Goal: Contribute content

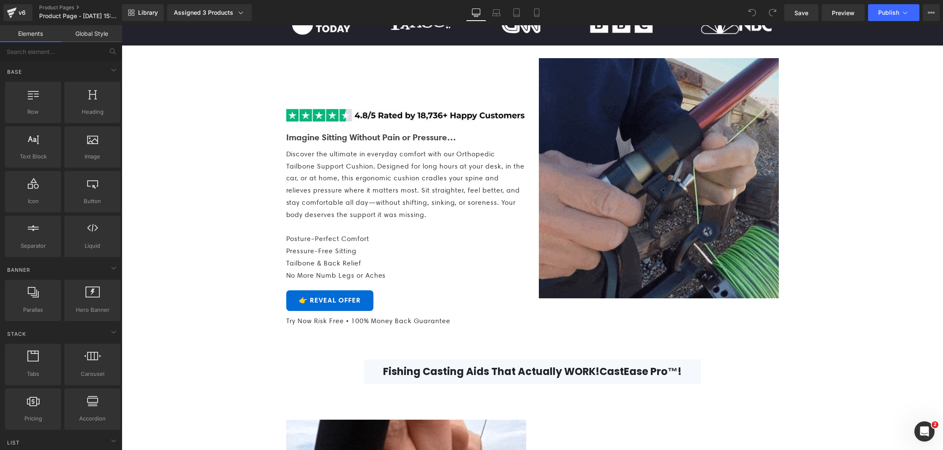
scroll to position [368, 0]
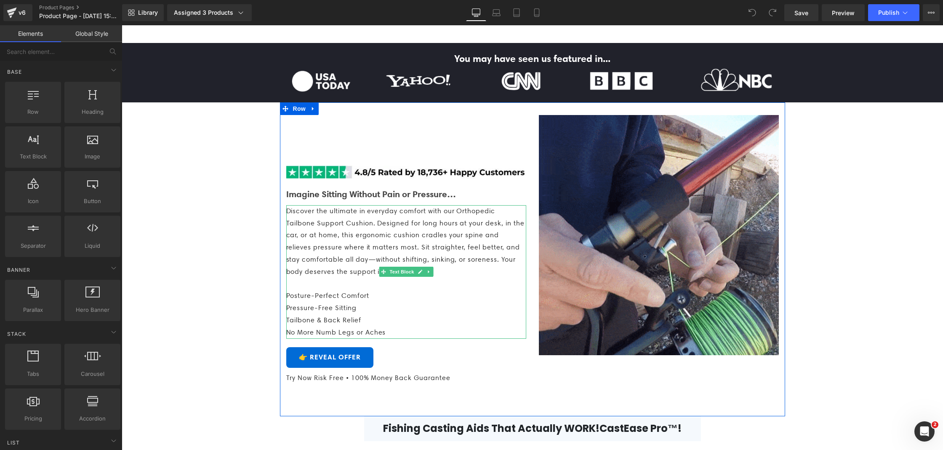
click at [352, 236] on span "Discover the ultimate in everyday comfort with our Orthopedic Tailbone Support …" at bounding box center [405, 241] width 238 height 69
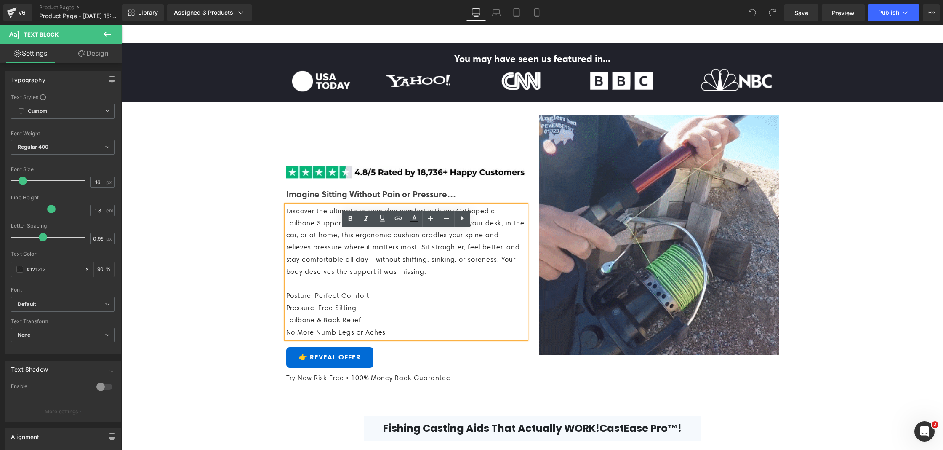
click at [300, 199] on b "Imagine Sitting Without Pain or Pressure…" at bounding box center [371, 193] width 170 height 11
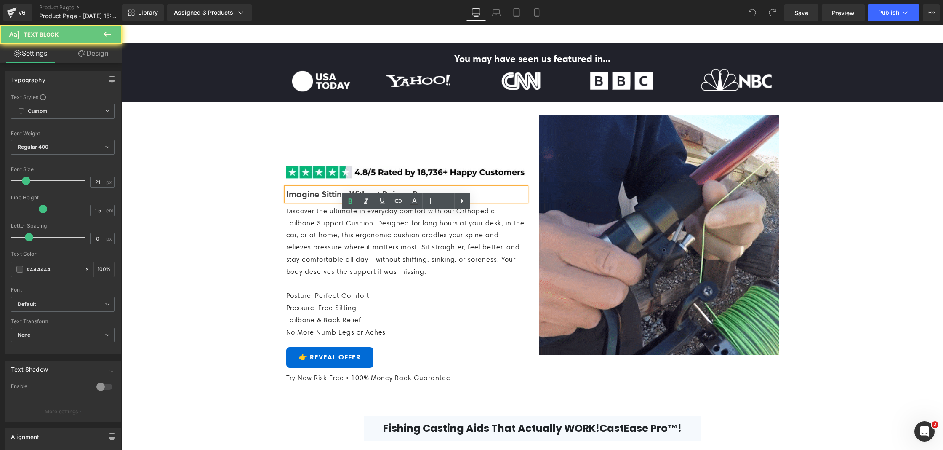
click at [300, 199] on b "Imagine Sitting Without Pain or Pressure…" at bounding box center [371, 193] width 170 height 11
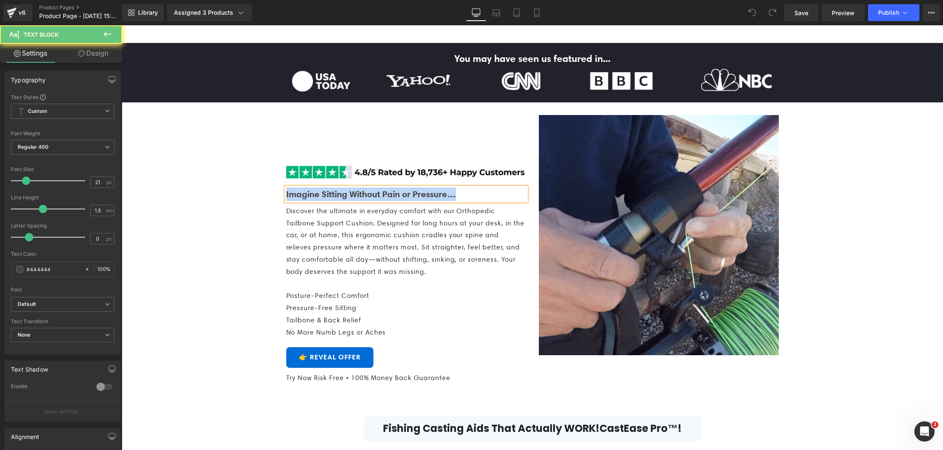
paste div
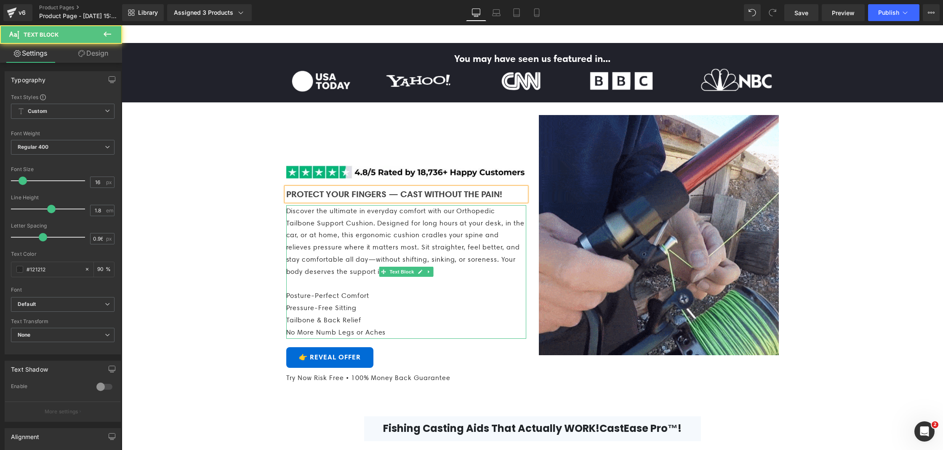
click at [358, 268] on p "Discover the ultimate in everyday comfort with our Orthopedic Tailbone Support …" at bounding box center [406, 241] width 240 height 73
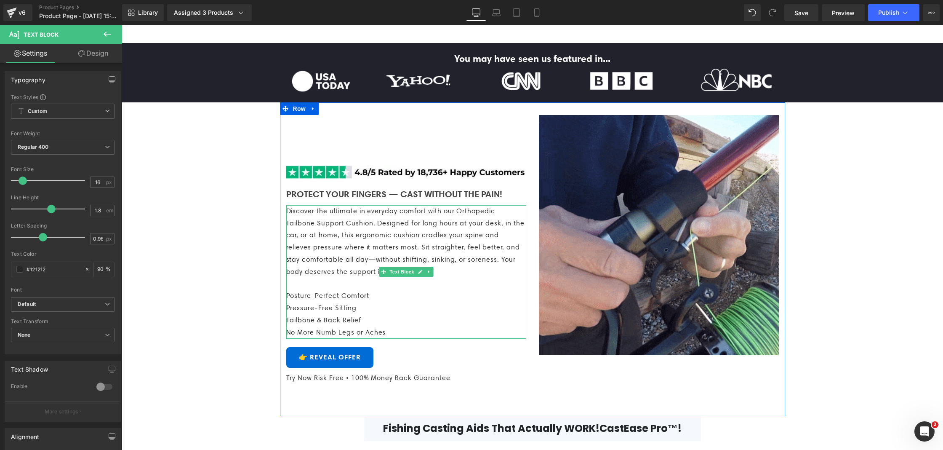
click at [384, 290] on p at bounding box center [406, 284] width 240 height 12
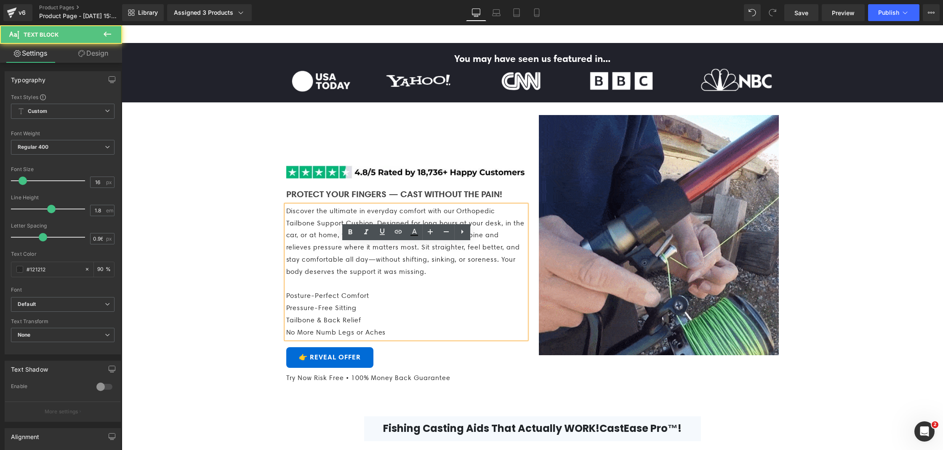
click at [361, 275] on span "Discover the ultimate in everyday comfort with our Orthopedic Tailbone Support …" at bounding box center [405, 241] width 238 height 69
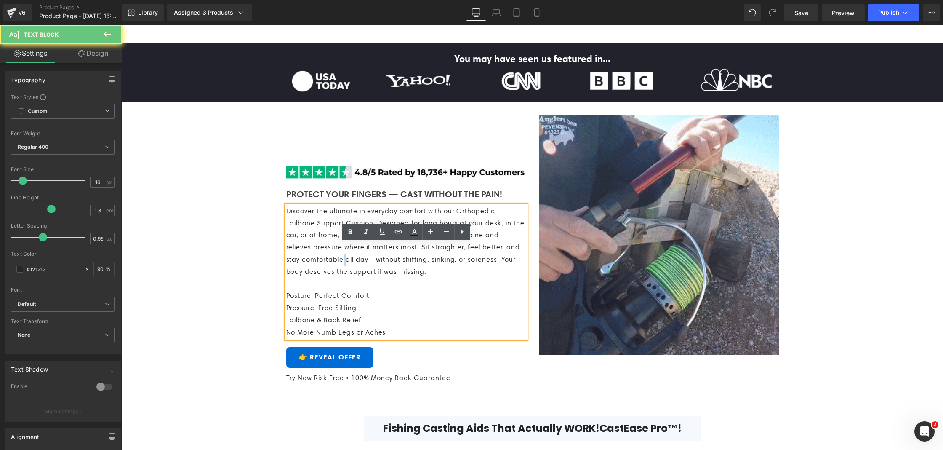
click at [361, 275] on span "Discover the ultimate in everyday comfort with our Orthopedic Tailbone Support …" at bounding box center [405, 241] width 238 height 69
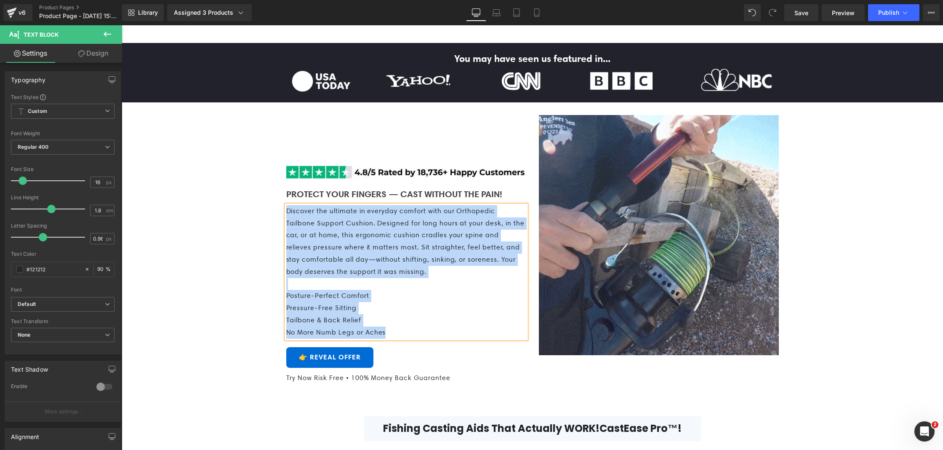
paste div
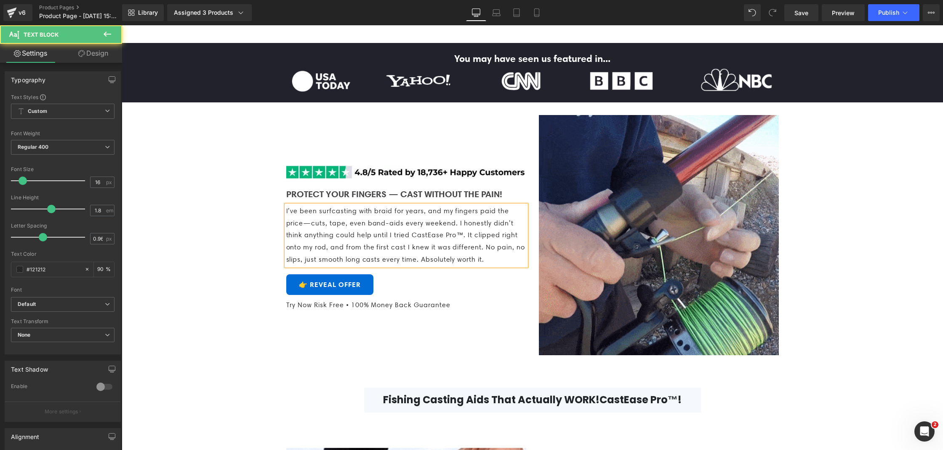
click at [346, 266] on p "I’ve been surfcasting with braid for years, and my fingers paid the price—cuts,…" at bounding box center [406, 235] width 240 height 61
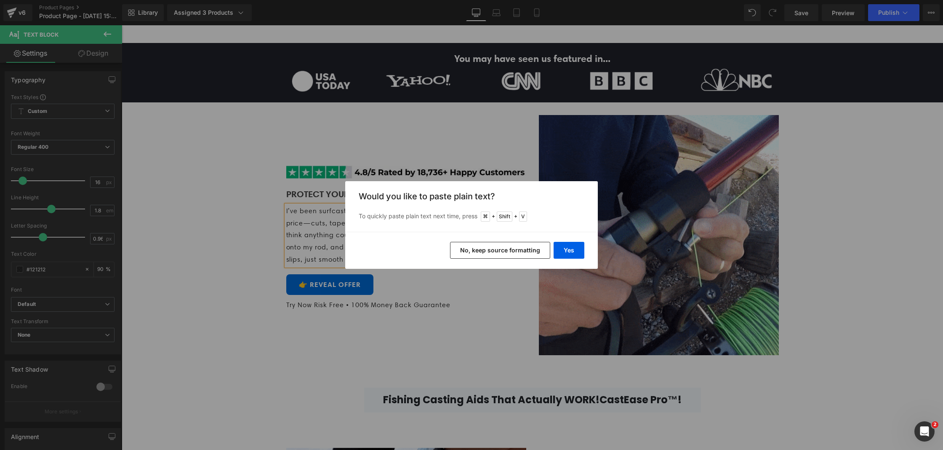
click at [0, 0] on div "Yes No, keep source formatting" at bounding box center [0, 0] width 0 height 0
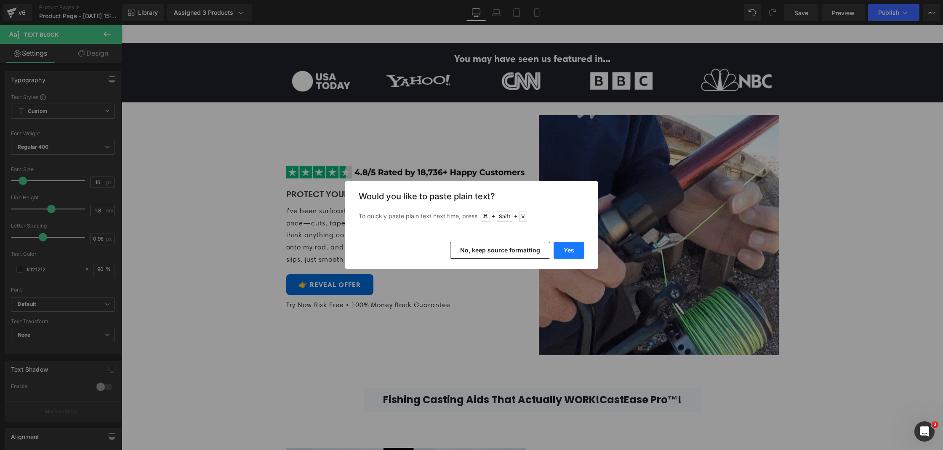
click at [0, 0] on button "Yes" at bounding box center [0, 0] width 0 height 0
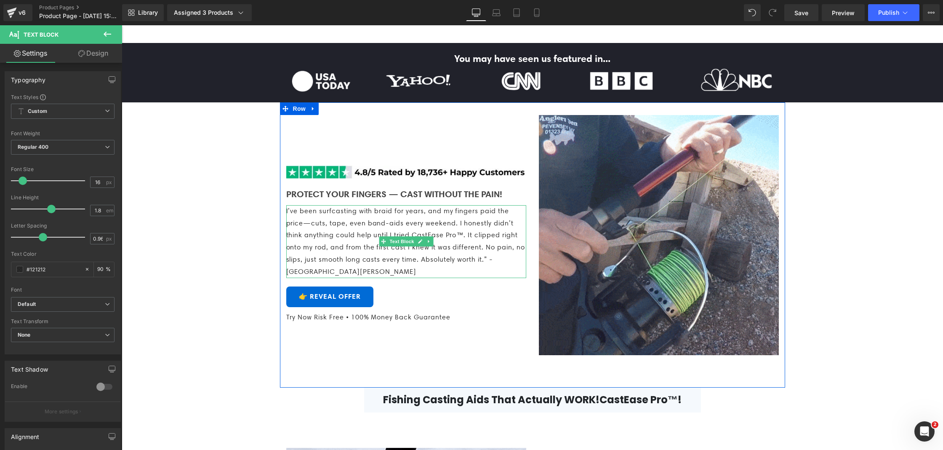
click at [351, 278] on p "I’ve been surfcasting with braid for years, and my fingers paid the price—cuts,…" at bounding box center [406, 241] width 240 height 73
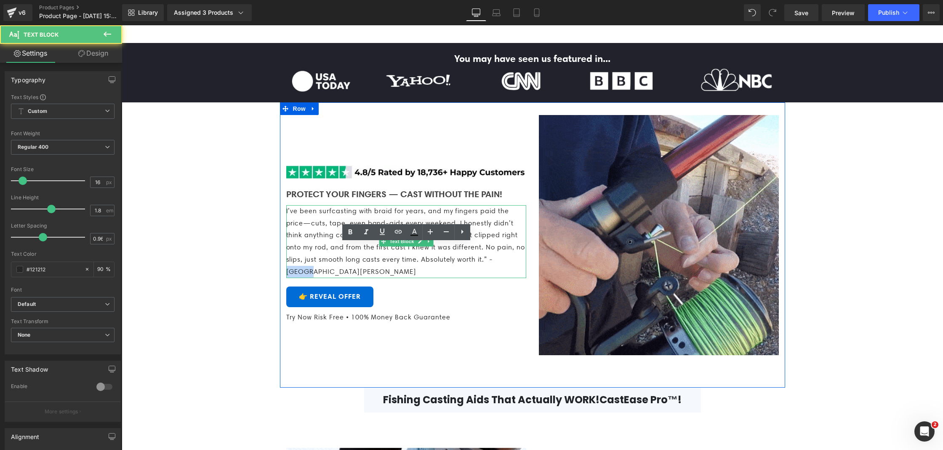
click at [351, 278] on p "I’ve been surfcasting with braid for years, and my fingers paid the price—cuts,…" at bounding box center [406, 241] width 240 height 73
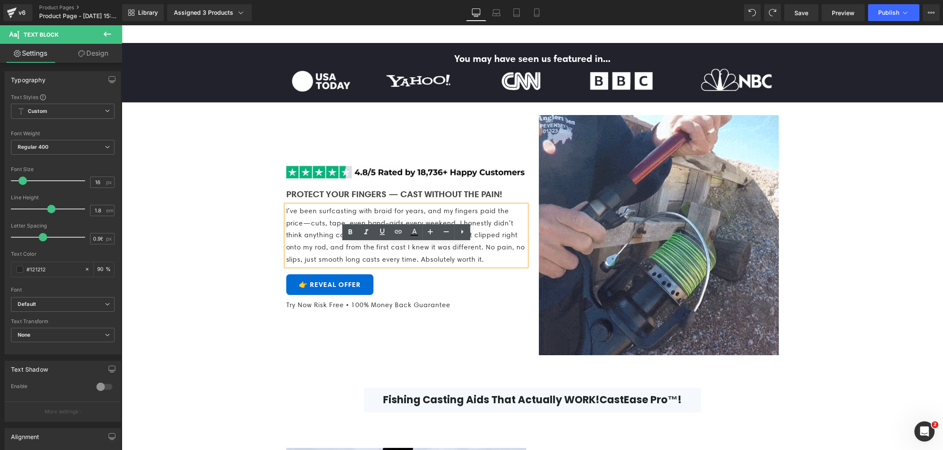
click at [361, 266] on p "I’ve been surfcasting with braid for years, and my fingers paid the price—cuts,…" at bounding box center [406, 235] width 240 height 61
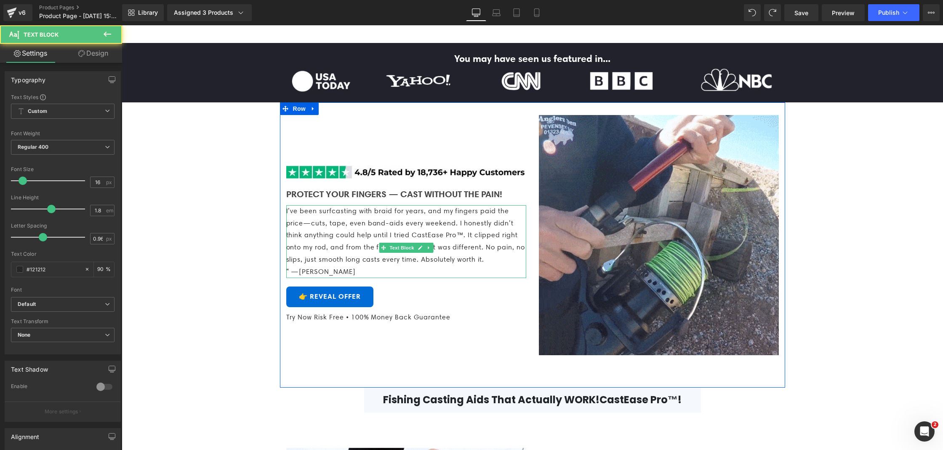
click at [322, 278] on p "” —[PERSON_NAME]" at bounding box center [406, 272] width 240 height 12
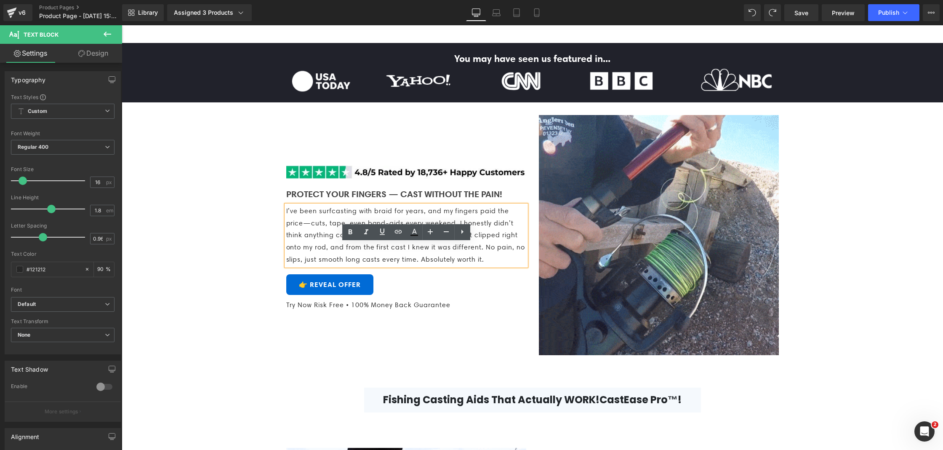
click at [321, 266] on p "I’ve been surfcasting with braid for years, and my fingers paid the price—cuts,…" at bounding box center [406, 235] width 240 height 61
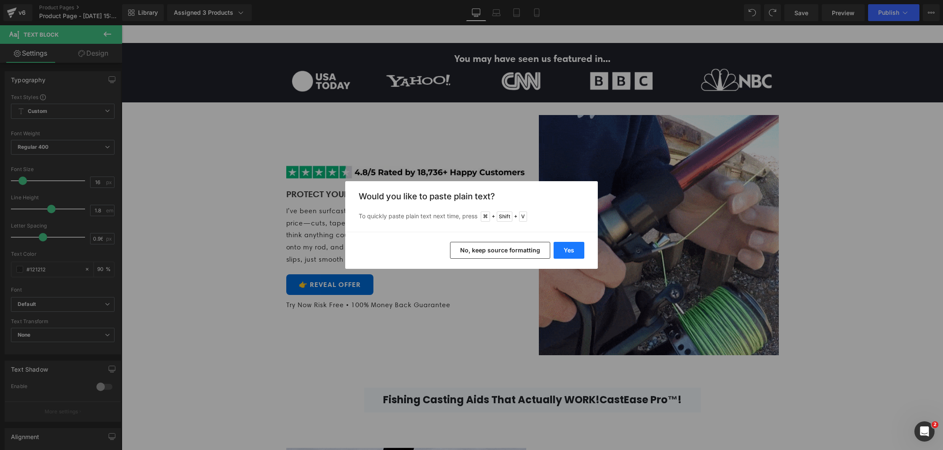
click at [0, 0] on button "Yes" at bounding box center [0, 0] width 0 height 0
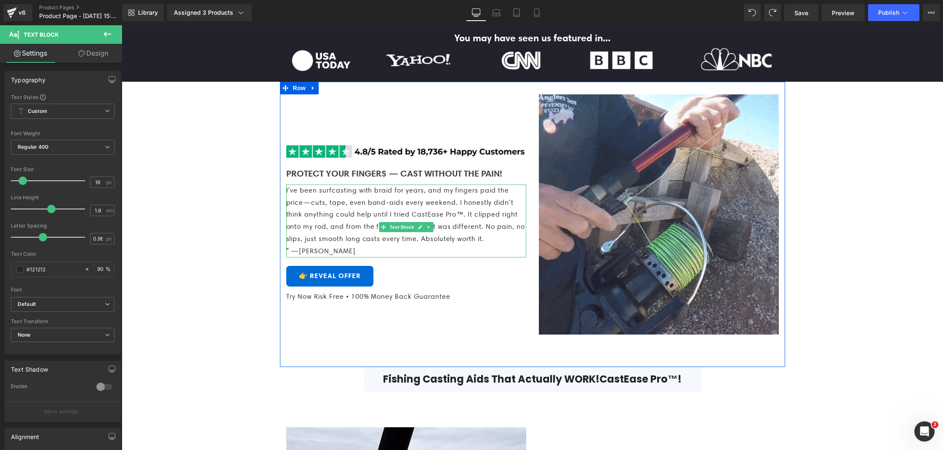
scroll to position [399, 0]
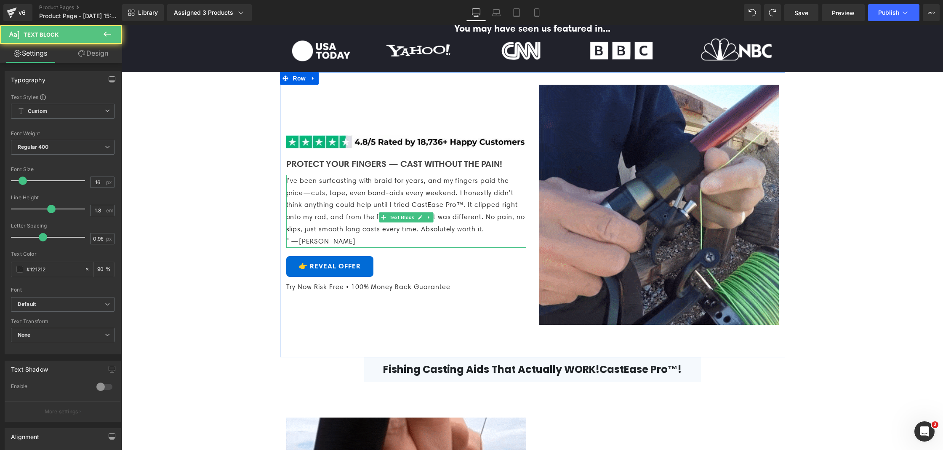
click at [290, 247] on p "” —[PERSON_NAME]" at bounding box center [406, 241] width 240 height 12
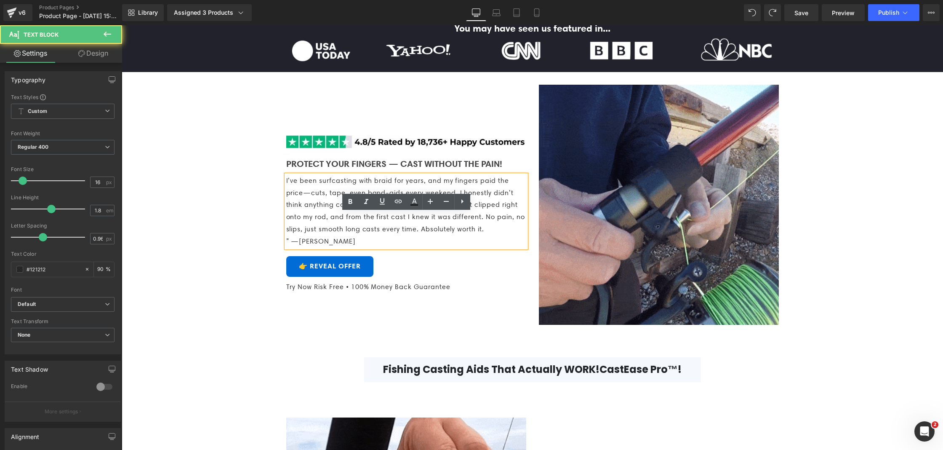
click at [287, 247] on p "” —[PERSON_NAME]" at bounding box center [406, 241] width 240 height 12
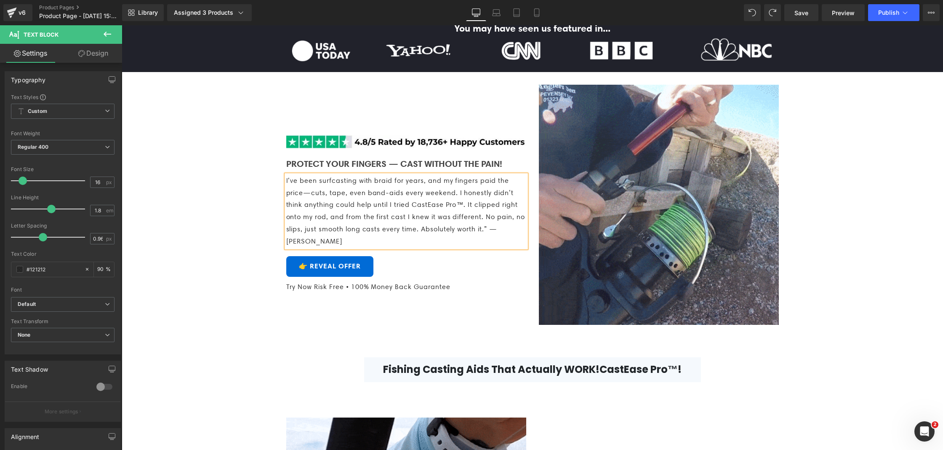
click at [286, 219] on div "I’ve been surfcasting with braid for years, and my fingers paid the price—cuts,…" at bounding box center [406, 211] width 240 height 73
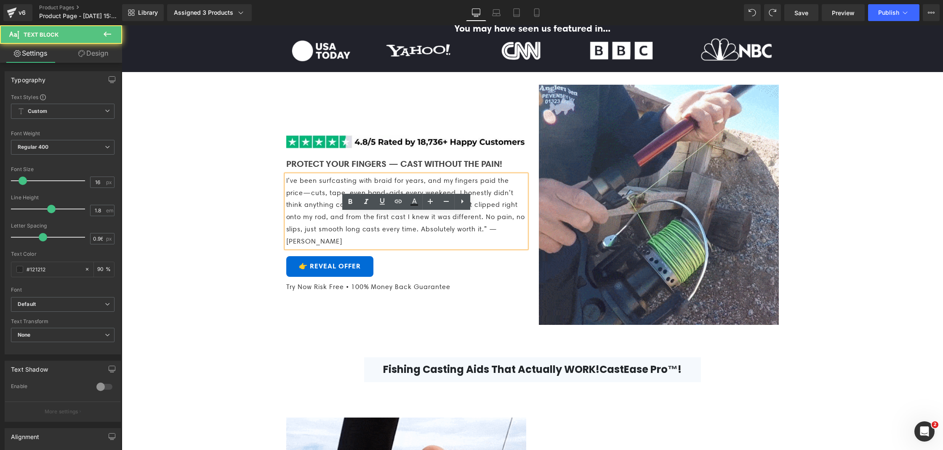
click at [286, 215] on p "I’ve been surfcasting with braid for years, and my fingers paid the price—cuts,…" at bounding box center [406, 211] width 240 height 73
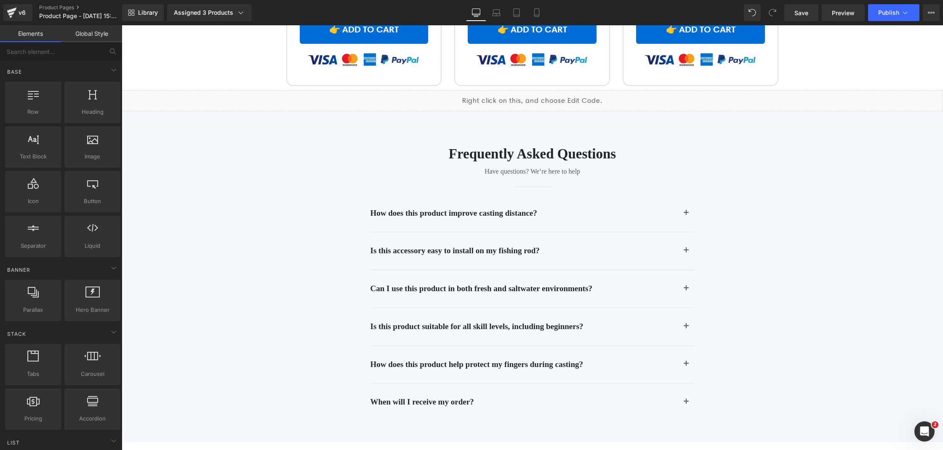
scroll to position [3381, 0]
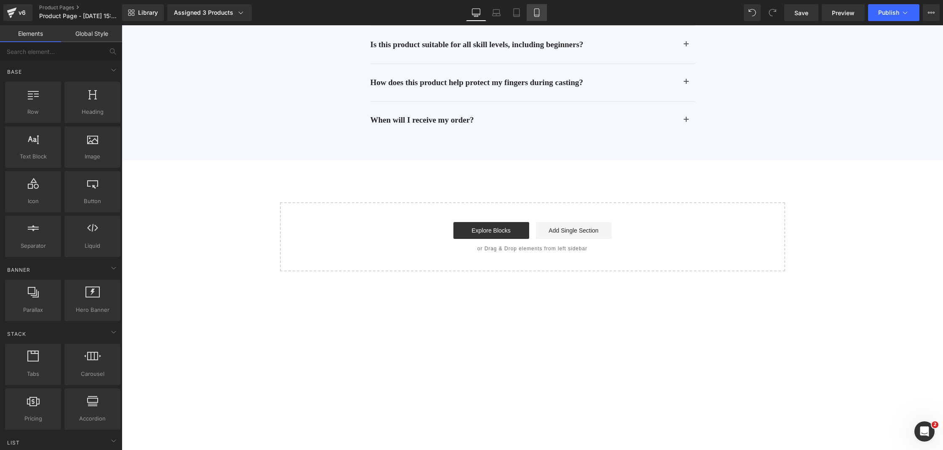
click at [545, 13] on link "Mobile" at bounding box center [537, 12] width 20 height 17
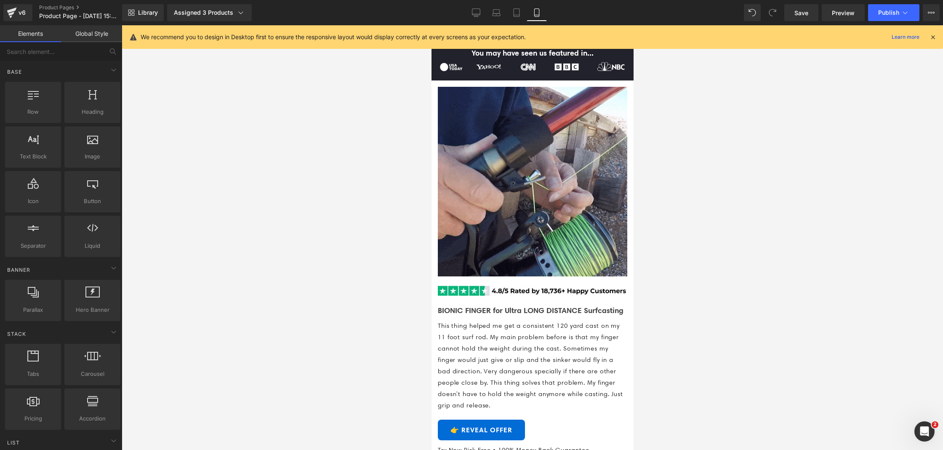
scroll to position [600, 0]
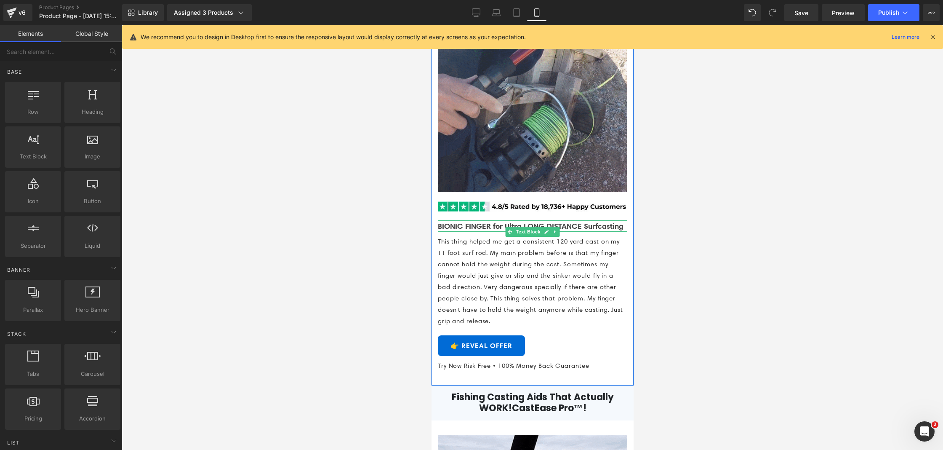
click at [468, 226] on b "BIONIC FINGER for Ultra LONG DISTANCE Surfcasting" at bounding box center [530, 226] width 186 height 10
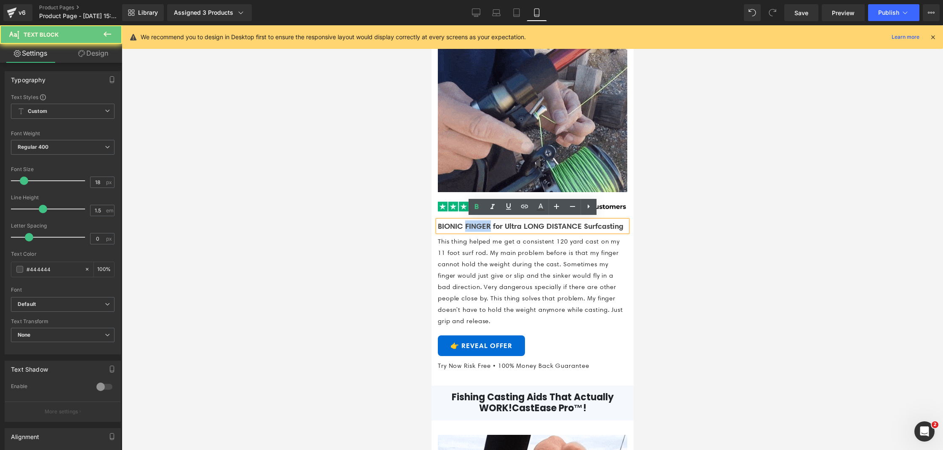
click at [468, 227] on b "BIONIC FINGER for Ultra LONG DISTANCE Surfcasting" at bounding box center [530, 226] width 186 height 10
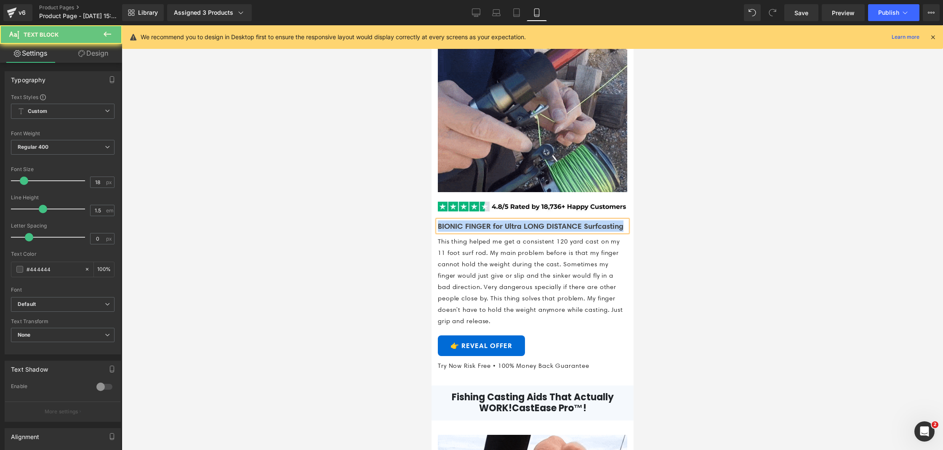
copy b "BIONIC FINGER for Ultra LONG DISTANCE Surfcasting"
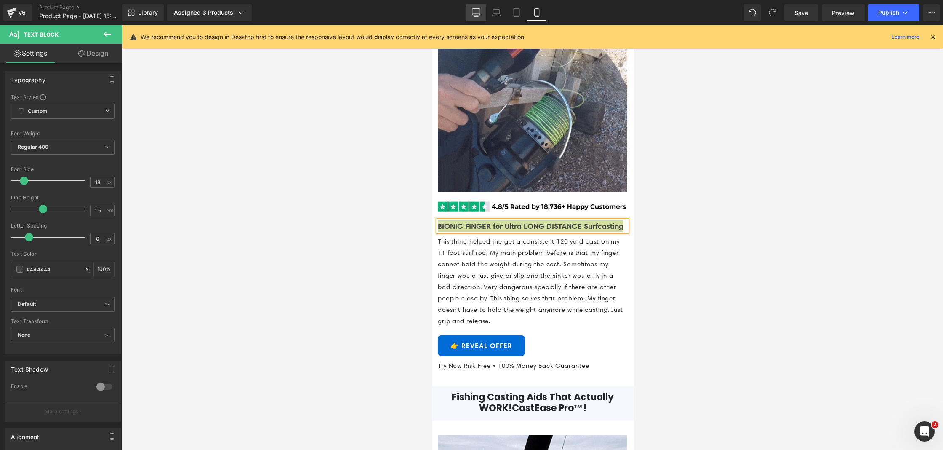
click at [471, 13] on link "Desktop" at bounding box center [476, 12] width 20 height 17
type input "100"
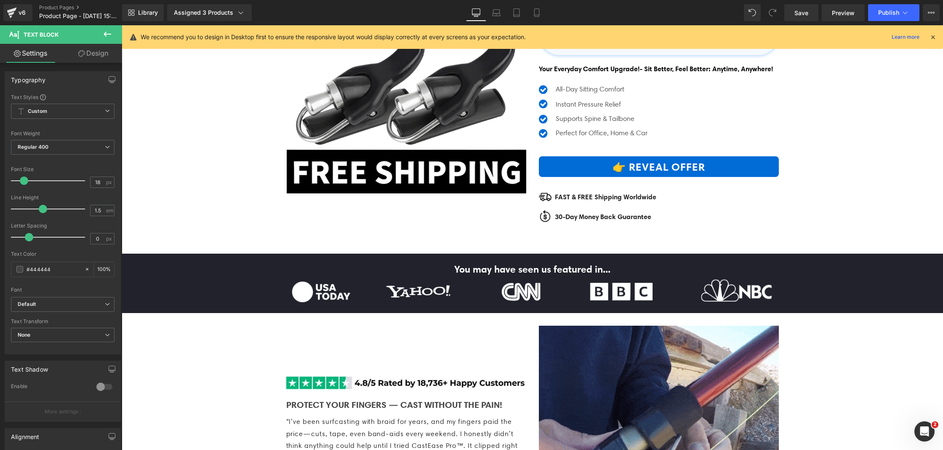
scroll to position [417, 0]
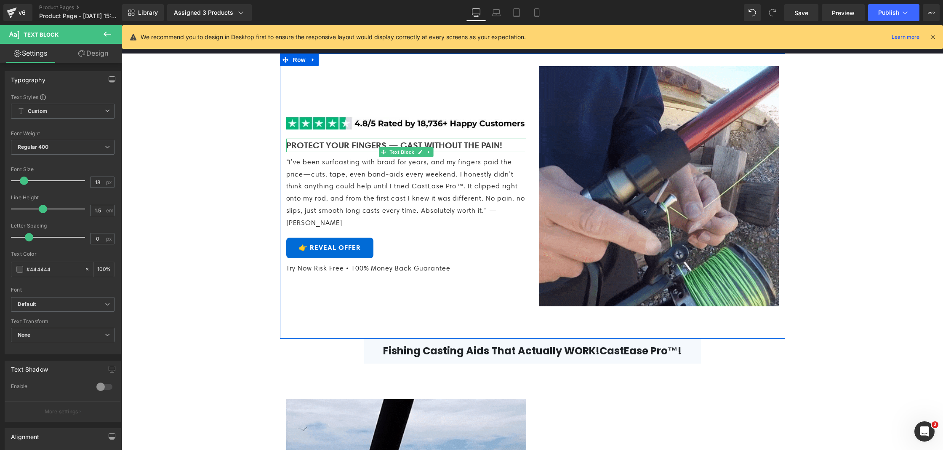
click at [335, 150] on b "PROTECT YOUR FINGERS — CAST WITHOUT THE PAIN!" at bounding box center [394, 144] width 216 height 11
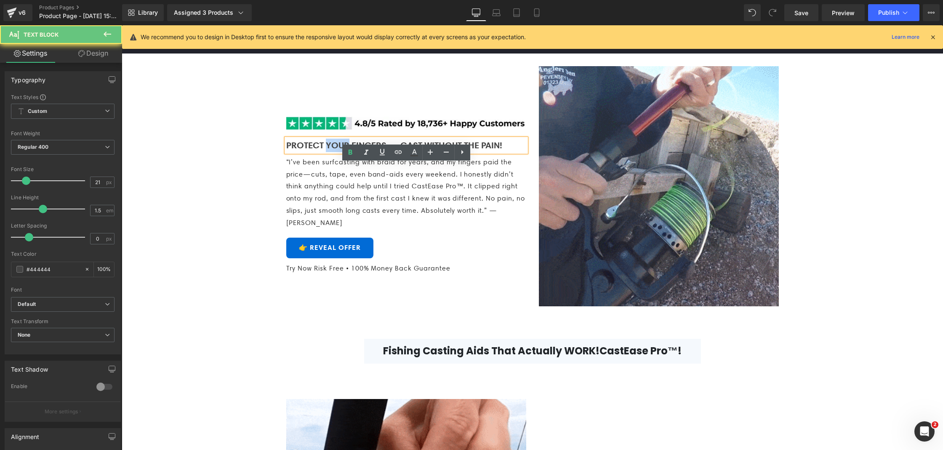
click at [335, 150] on b "PROTECT YOUR FINGERS — CAST WITHOUT THE PAIN!" at bounding box center [394, 144] width 216 height 11
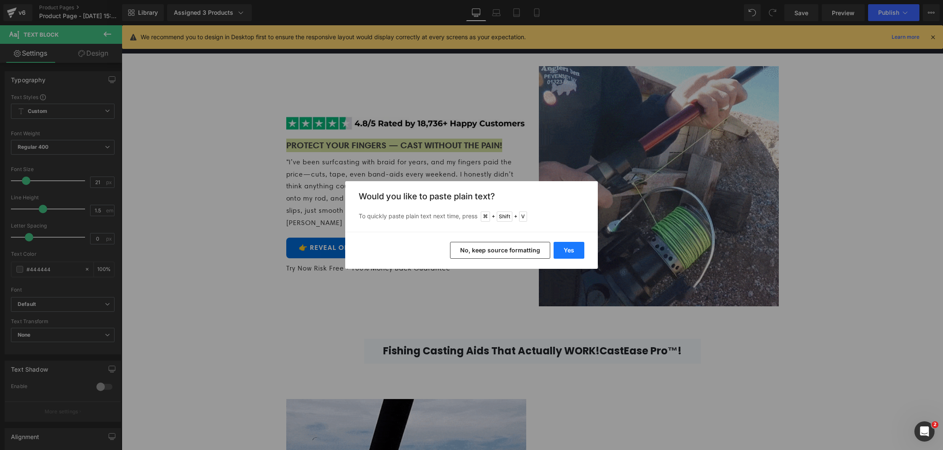
drag, startPoint x: 569, startPoint y: 250, endPoint x: 447, endPoint y: 227, distance: 124.2
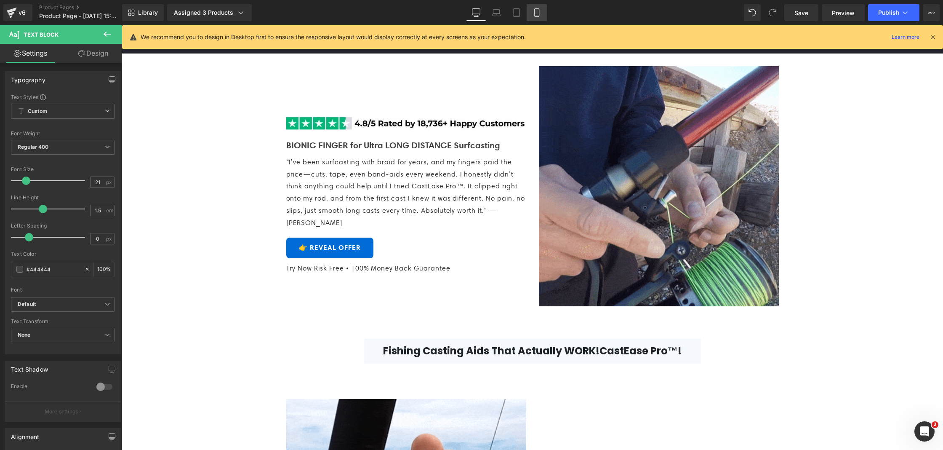
click at [533, 14] on icon at bounding box center [536, 12] width 8 height 8
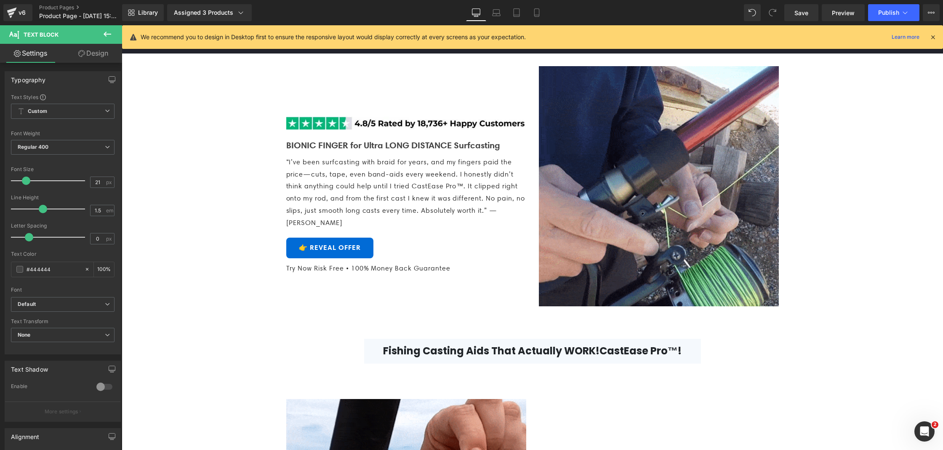
type input "100"
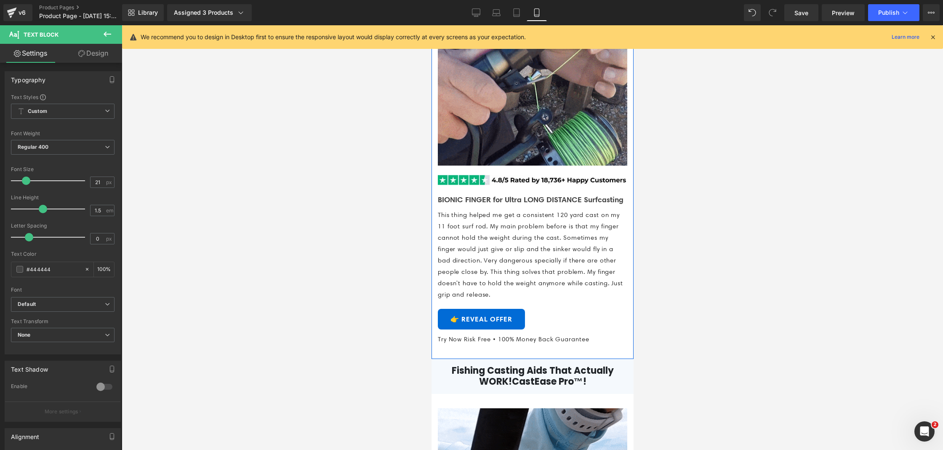
scroll to position [625, 0]
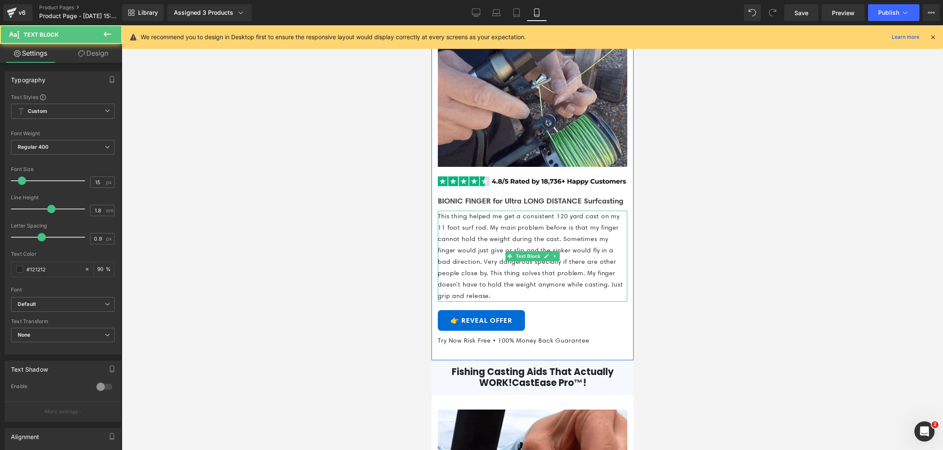
click at [572, 276] on p "This thing helped me get a consistent 120 yard cast on my 11 foot surf rod. My …" at bounding box center [531, 255] width 189 height 91
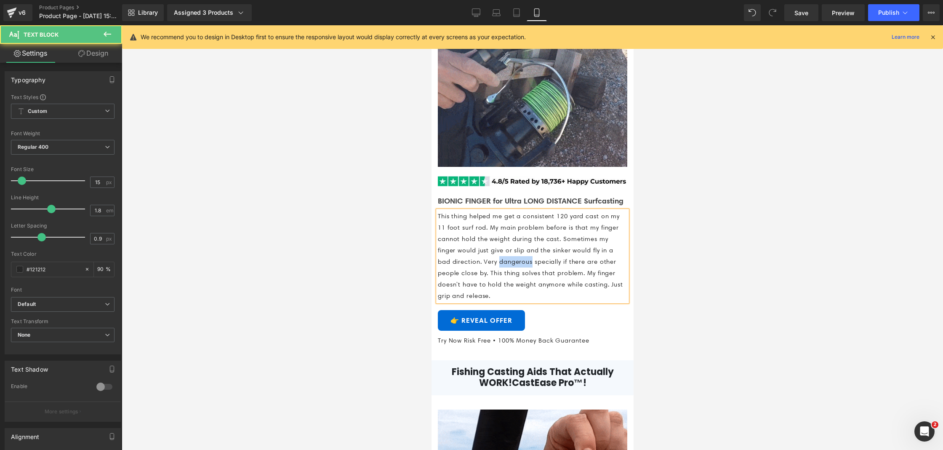
click at [572, 276] on p "This thing helped me get a consistent 120 yard cast on my 11 foot surf rod. My …" at bounding box center [531, 255] width 189 height 91
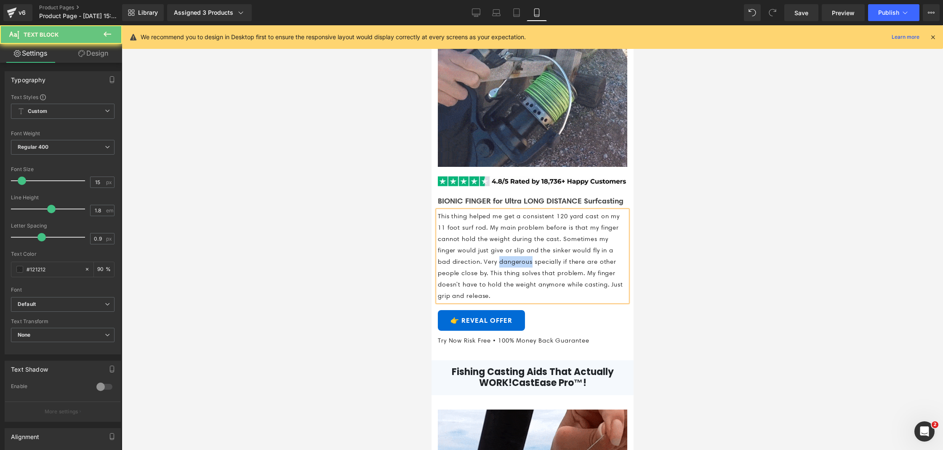
copy p "This thing helped me get a consistent 120 yard cast on my 11 foot surf rod. My …"
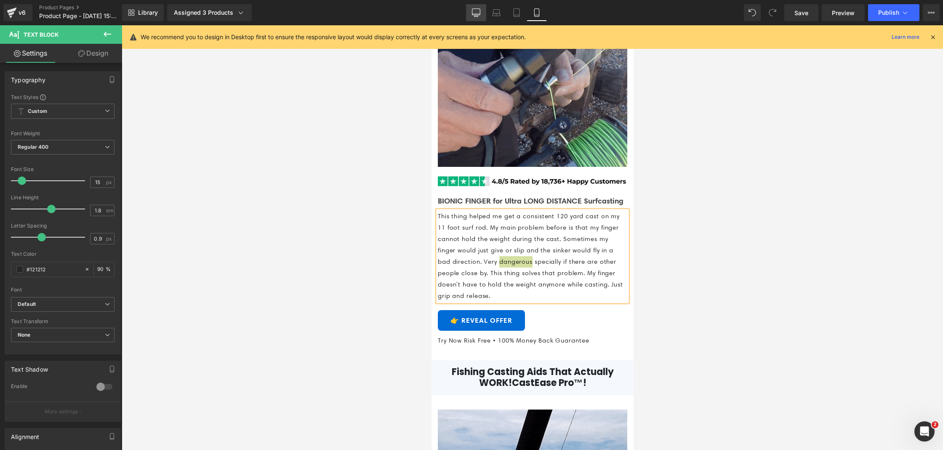
click at [477, 10] on icon at bounding box center [476, 12] width 8 height 8
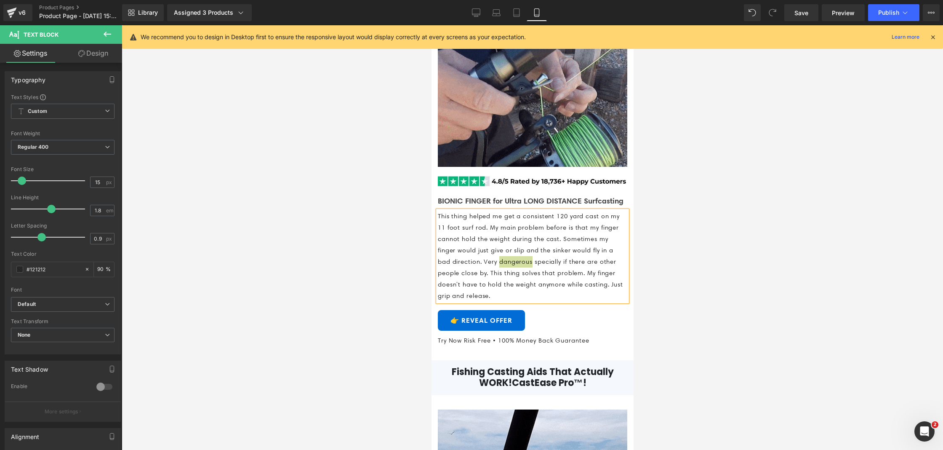
type input "16"
type input "0.96"
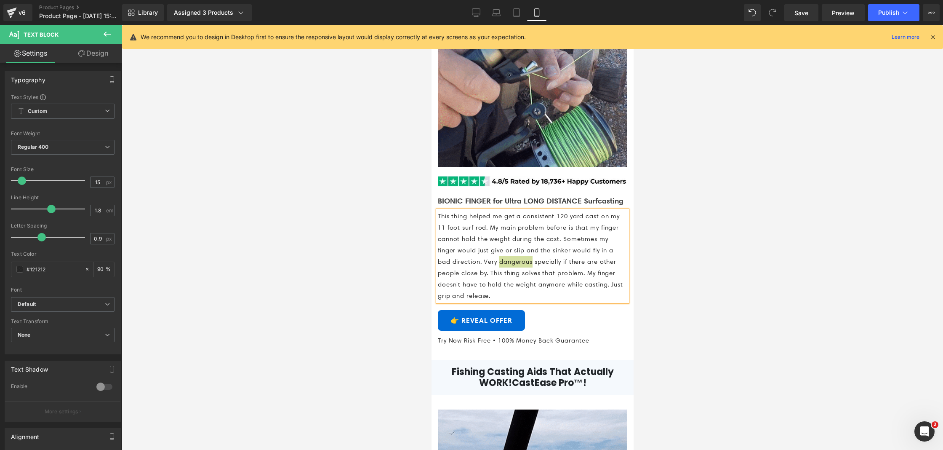
type input "90"
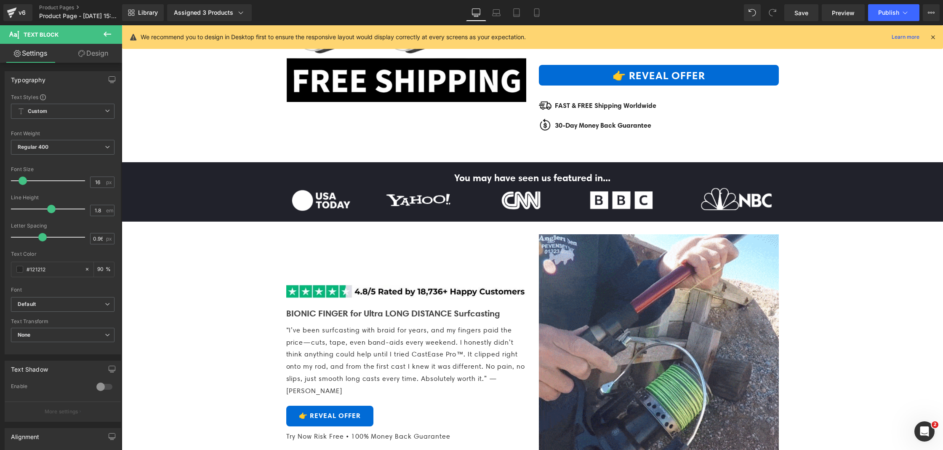
scroll to position [371, 0]
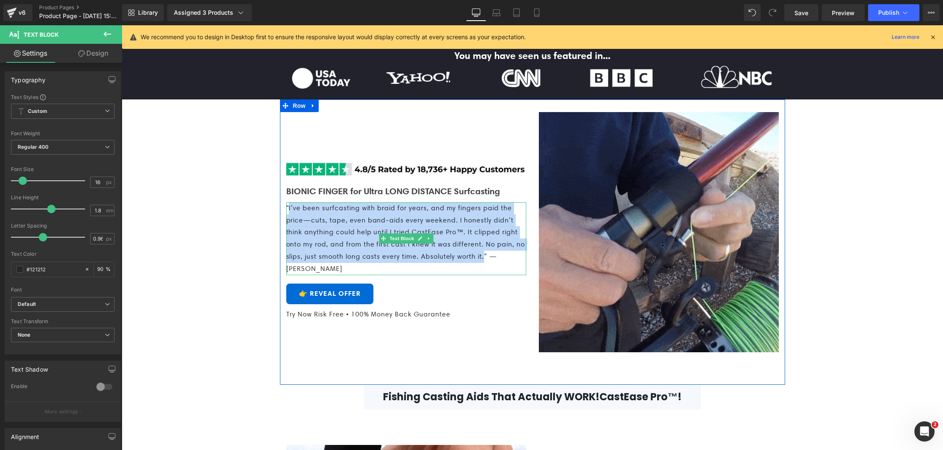
drag, startPoint x: 289, startPoint y: 234, endPoint x: 320, endPoint y: 291, distance: 64.4
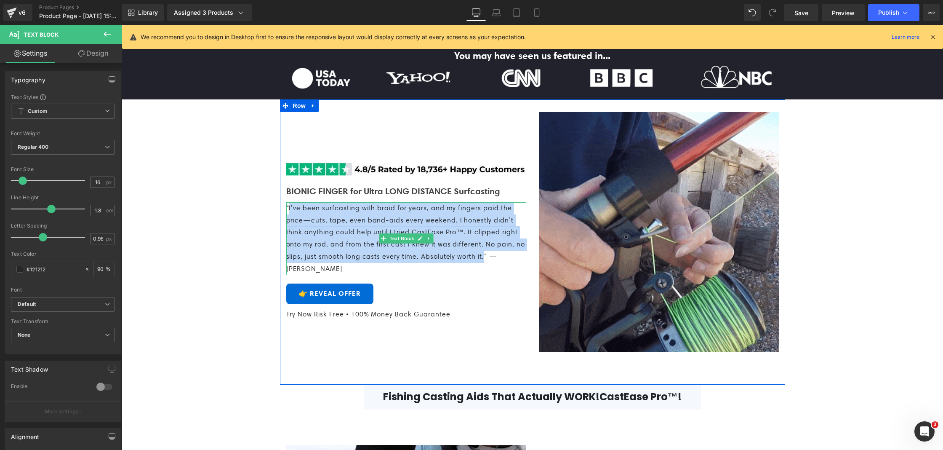
click at [316, 275] on p "“I’ve been surfcasting with braid for years, and my fingers paid the price—cuts…" at bounding box center [406, 238] width 240 height 73
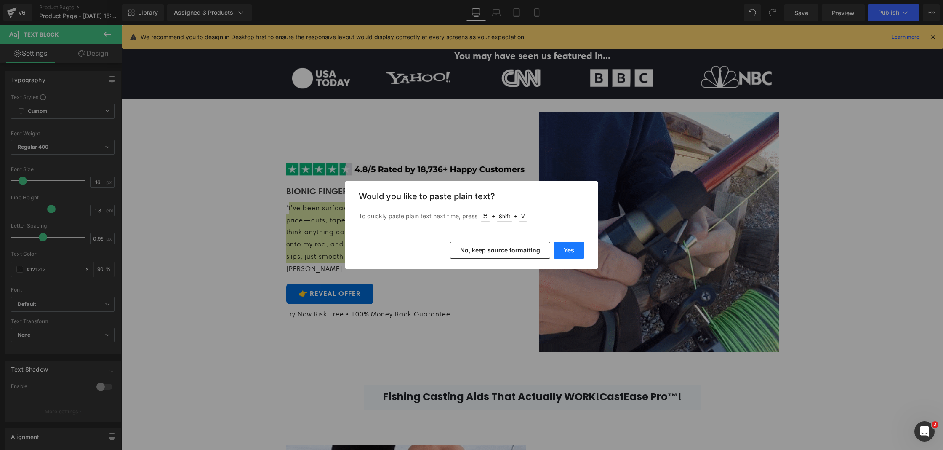
click at [0, 0] on button "Yes" at bounding box center [0, 0] width 0 height 0
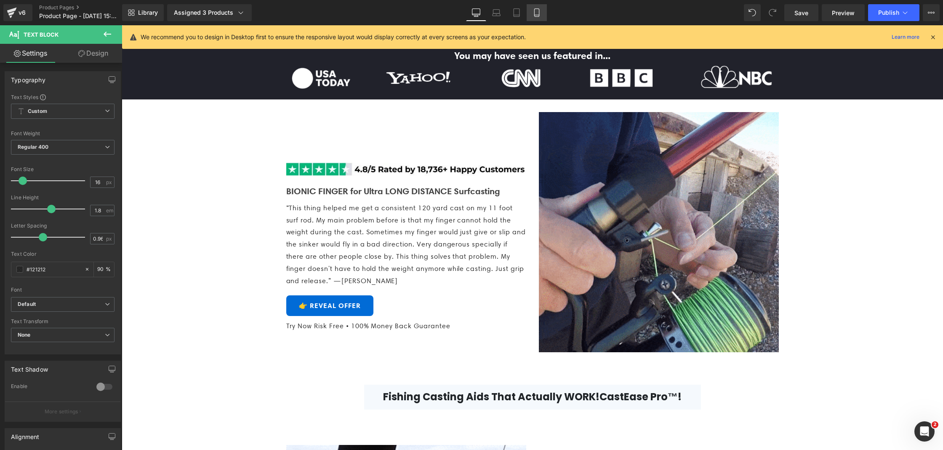
click at [540, 8] on icon at bounding box center [536, 12] width 8 height 8
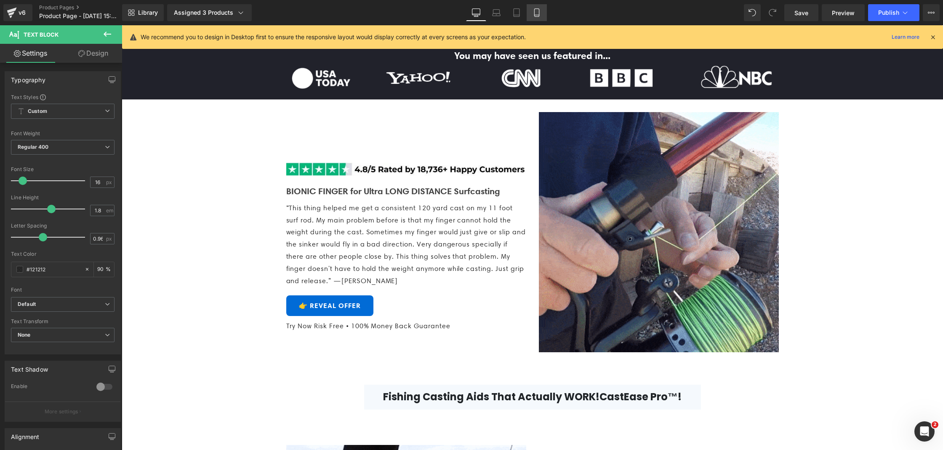
type input "15"
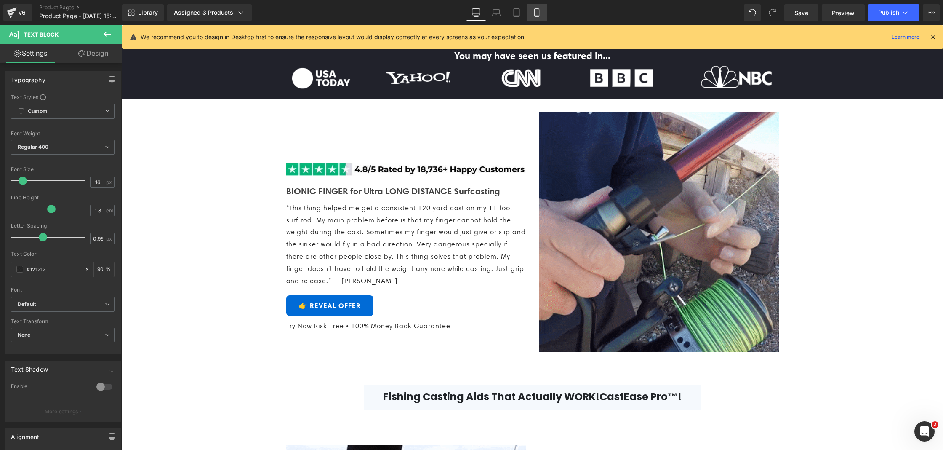
type input "0.9"
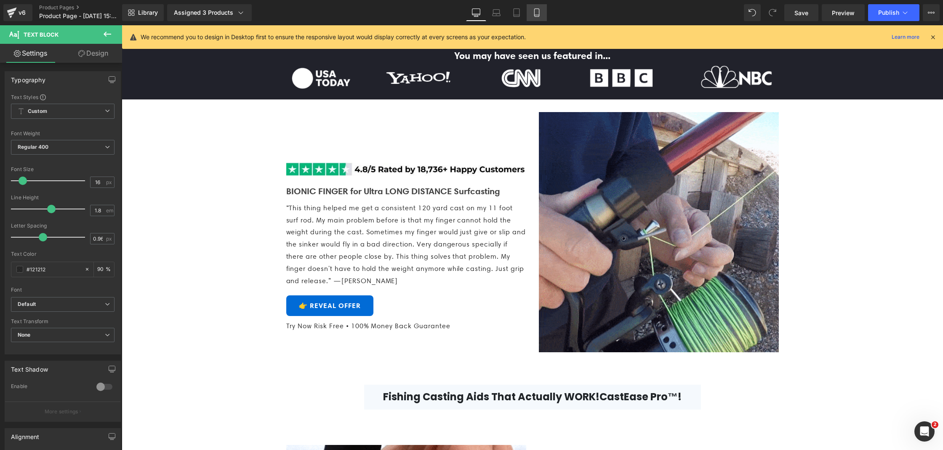
type input "90"
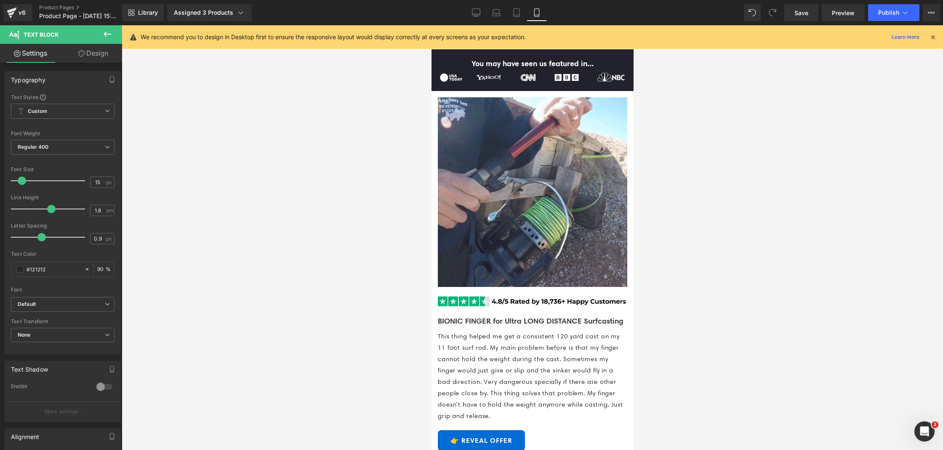
scroll to position [581, 0]
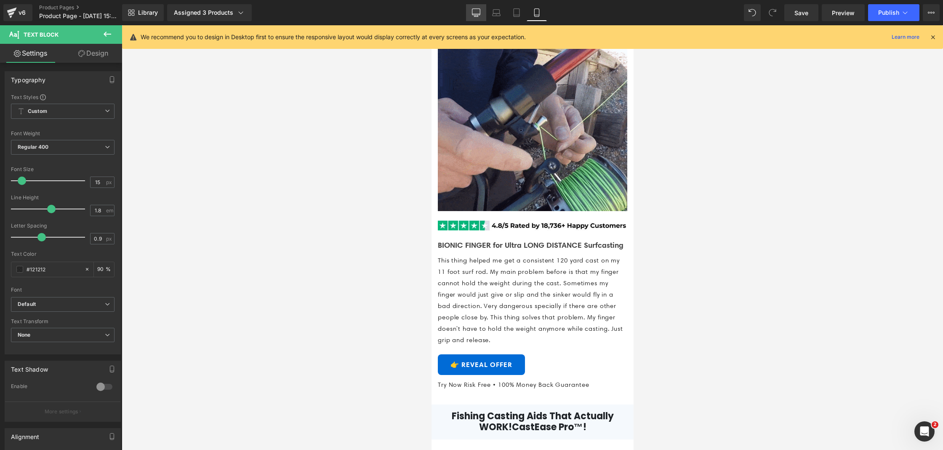
click at [479, 16] on icon at bounding box center [476, 12] width 8 height 8
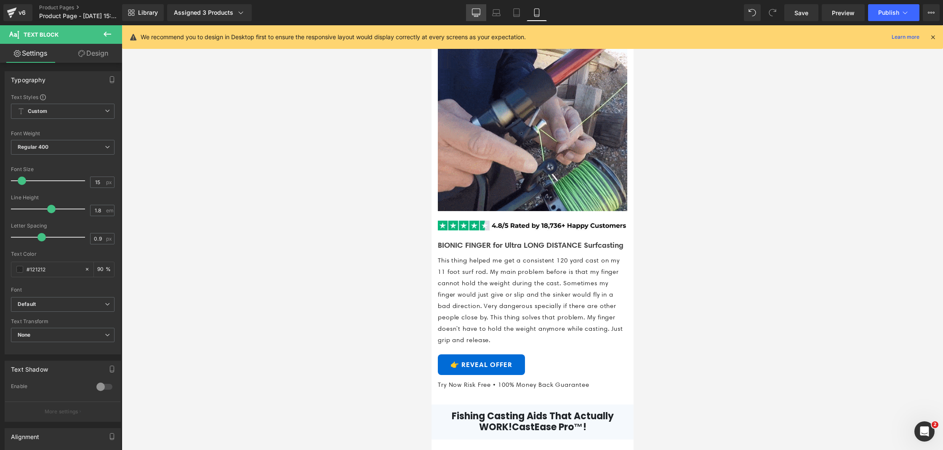
type input "16"
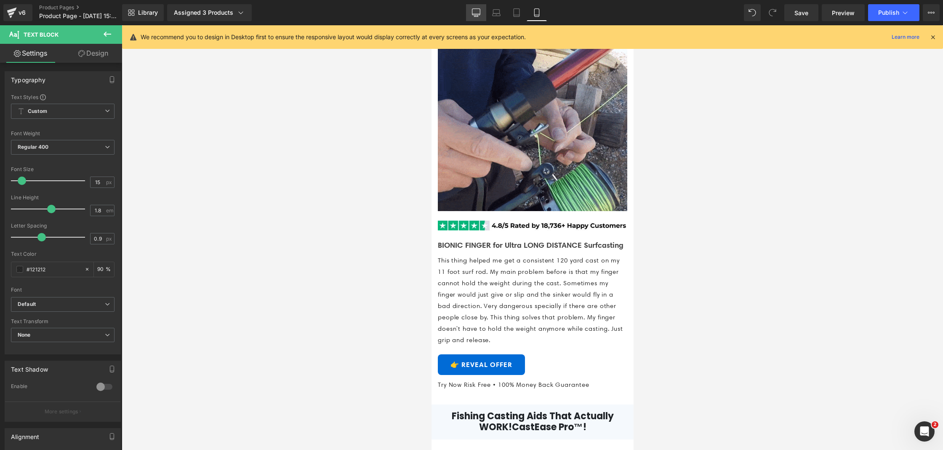
type input "0.96"
type input "90"
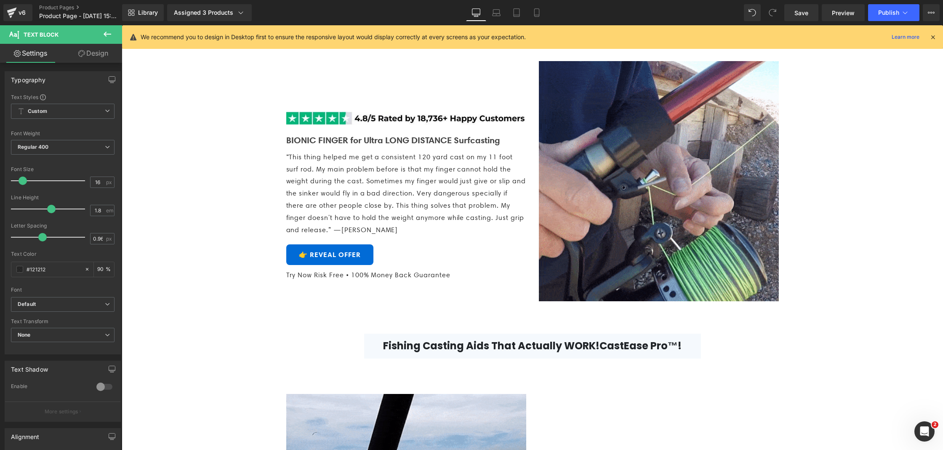
scroll to position [430, 0]
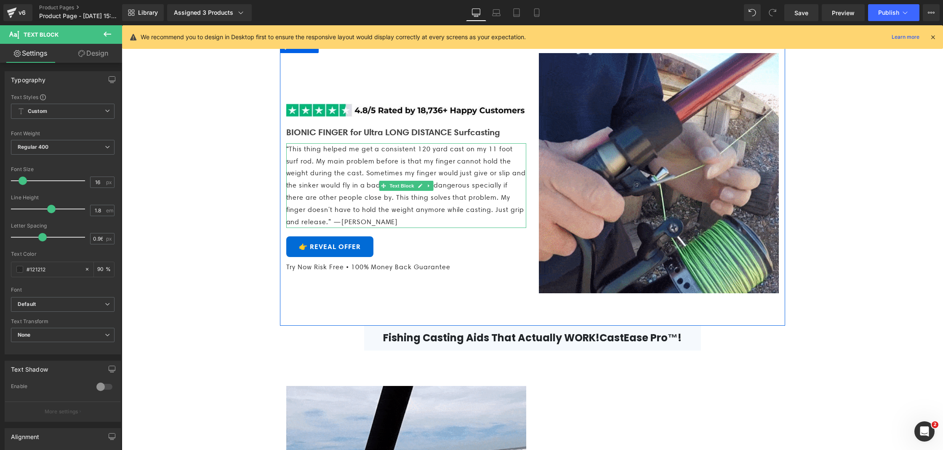
click at [397, 228] on p "“This thing helped me get a consistent 120 yard cast on my 11 foot surf rod. My…" at bounding box center [406, 185] width 240 height 85
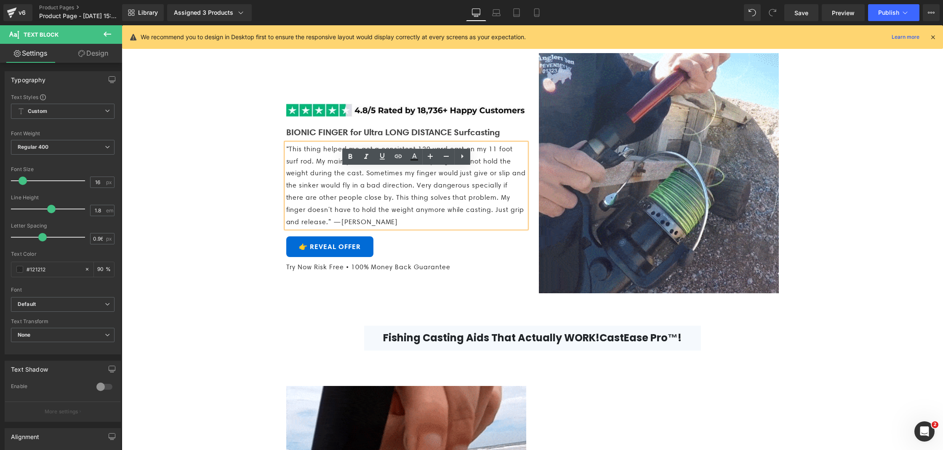
drag, startPoint x: 402, startPoint y: 245, endPoint x: 460, endPoint y: 246, distance: 57.7
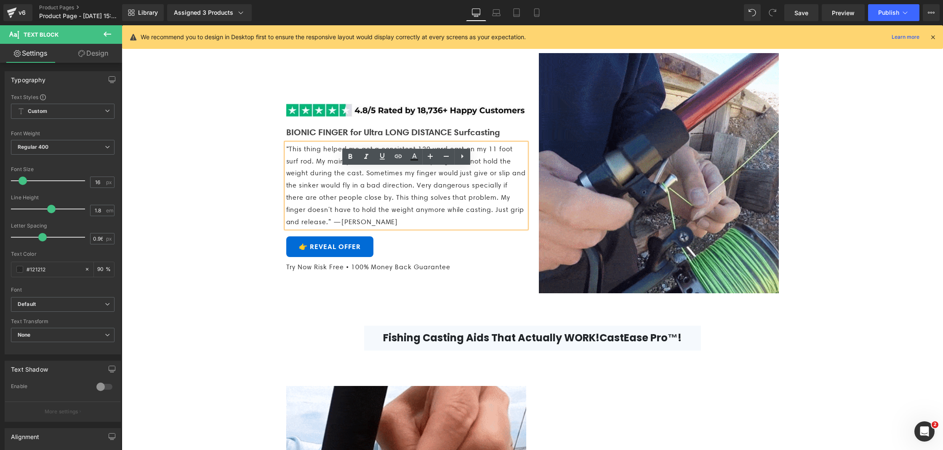
click at [460, 228] on p "“This thing helped me get a consistent 120 yard cast on my 11 foot surf rod. My…" at bounding box center [406, 185] width 240 height 85
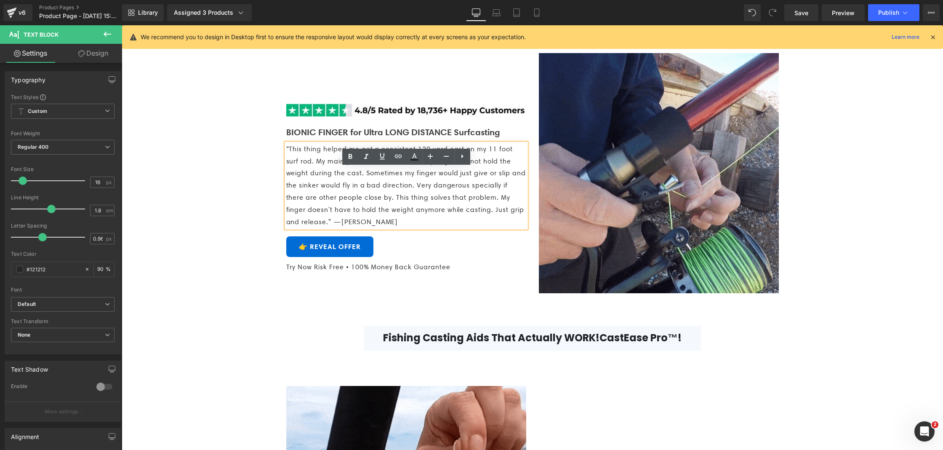
copy p "” —[PERSON_NAME]"
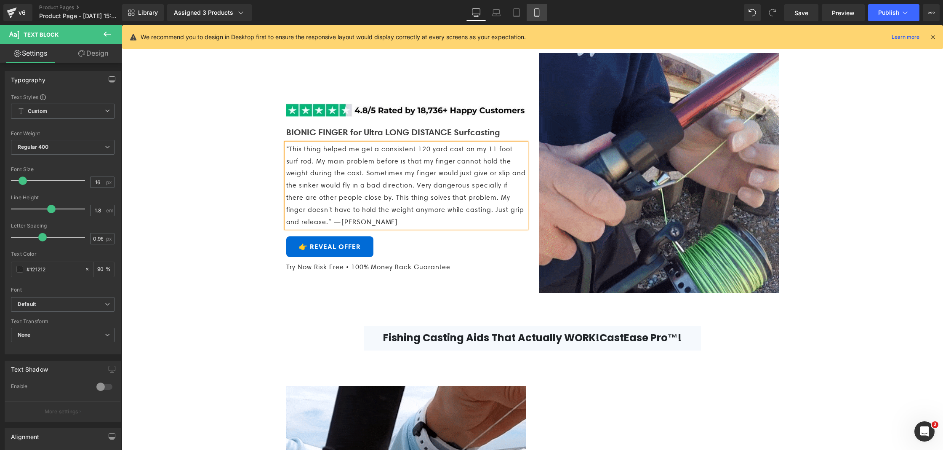
drag, startPoint x: 530, startPoint y: 12, endPoint x: 107, endPoint y: 24, distance: 423.1
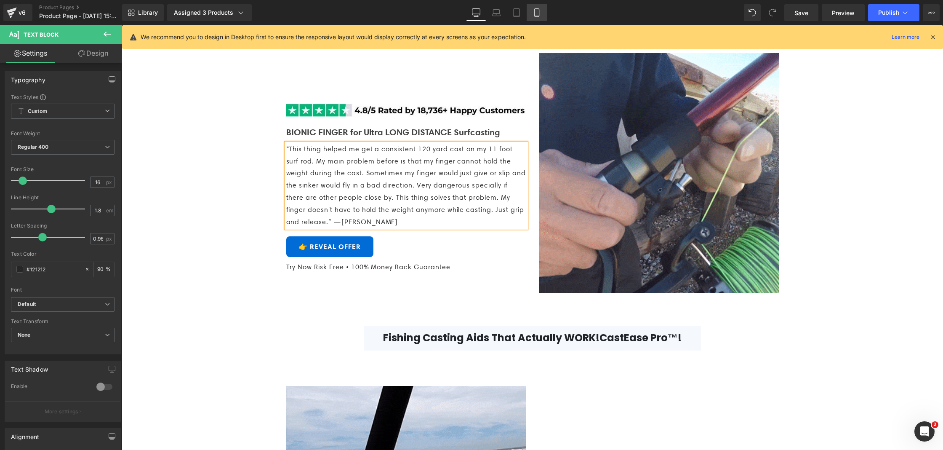
click at [530, 12] on link "Mobile" at bounding box center [537, 12] width 20 height 17
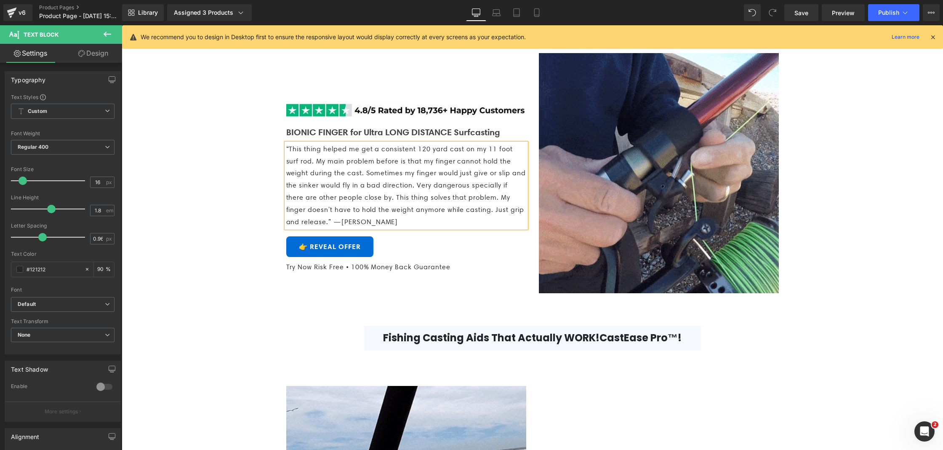
type input "15"
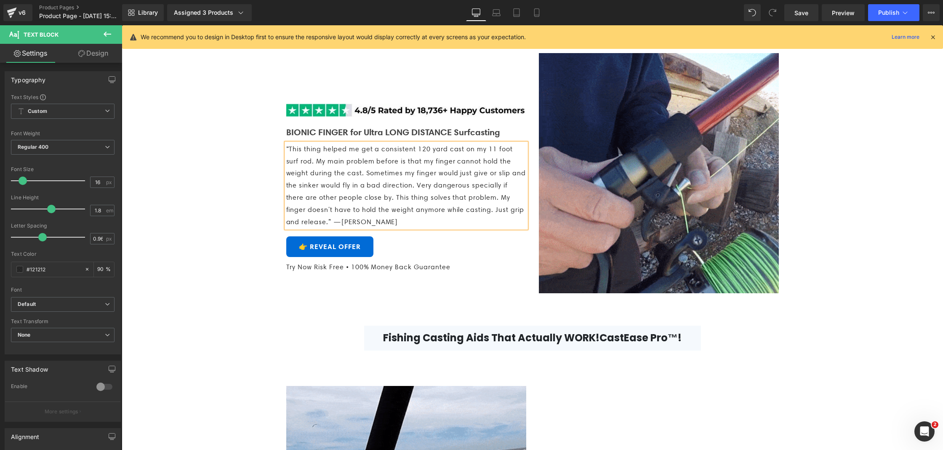
type input "0.9"
type input "90"
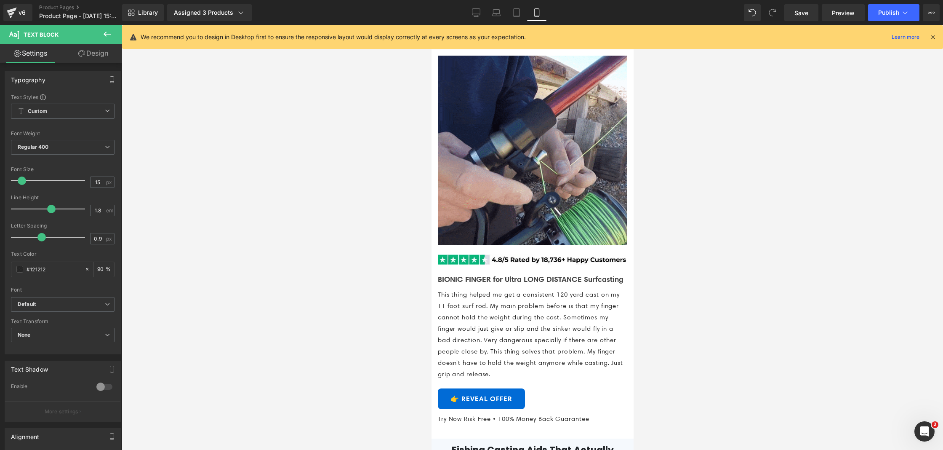
scroll to position [630, 0]
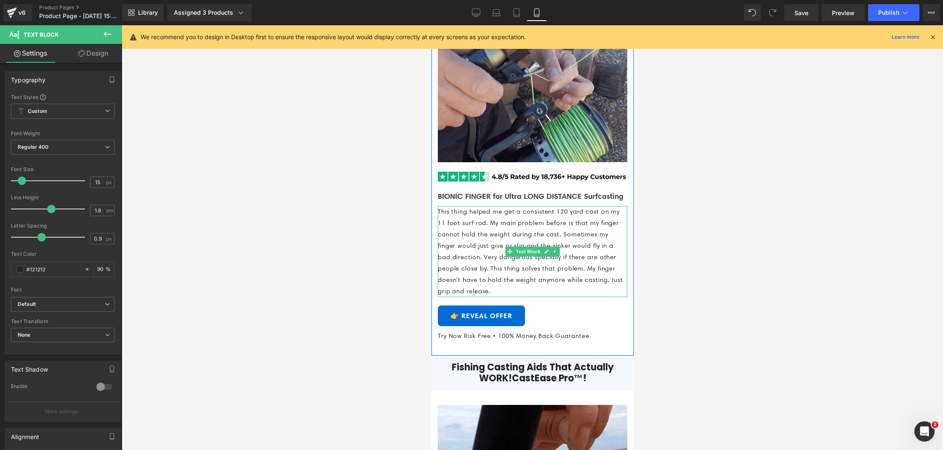
click at [603, 297] on p "This thing helped me get a consistent 120 yard cast on my 11 foot surf rod. My …" at bounding box center [531, 251] width 189 height 91
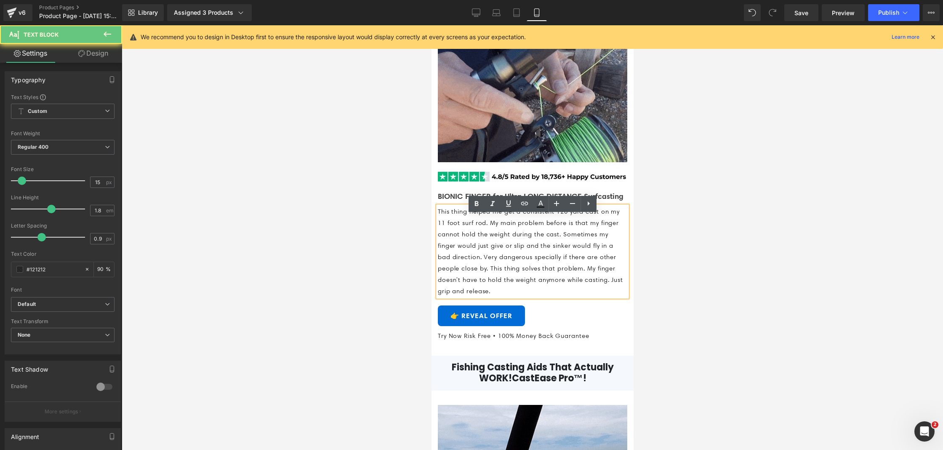
click at [613, 297] on p "This thing helped me get a consistent 120 yard cast on my 11 foot surf rod. My …" at bounding box center [531, 251] width 189 height 91
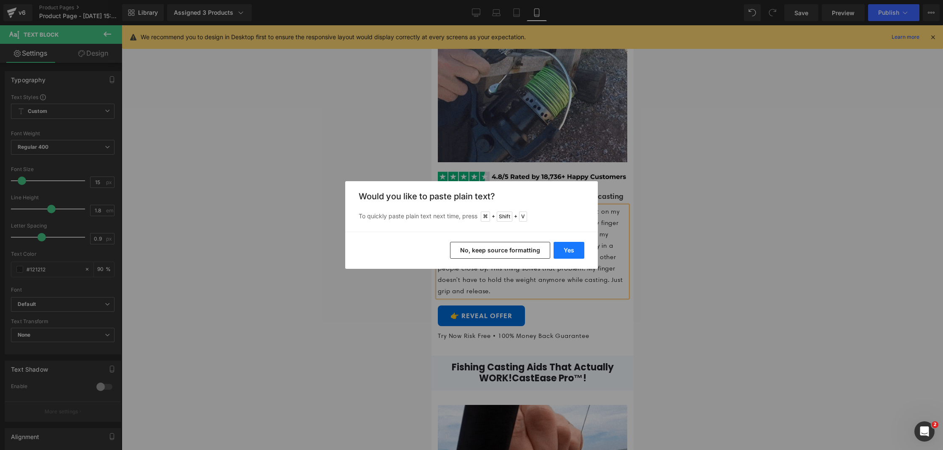
click at [0, 0] on button "Yes" at bounding box center [0, 0] width 0 height 0
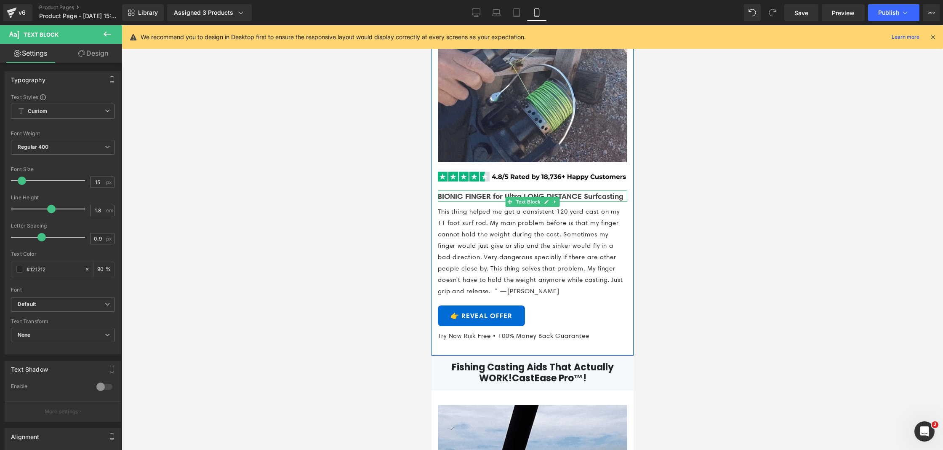
scroll to position [527, 0]
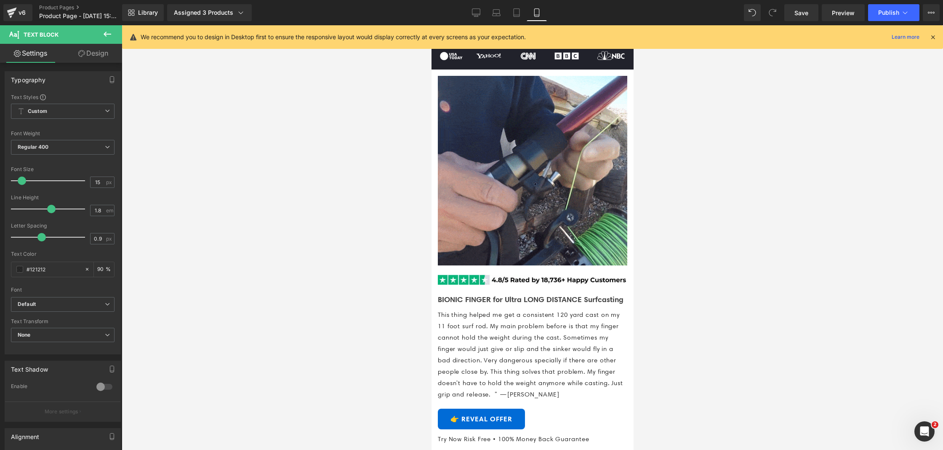
click at [480, 12] on icon at bounding box center [476, 12] width 8 height 6
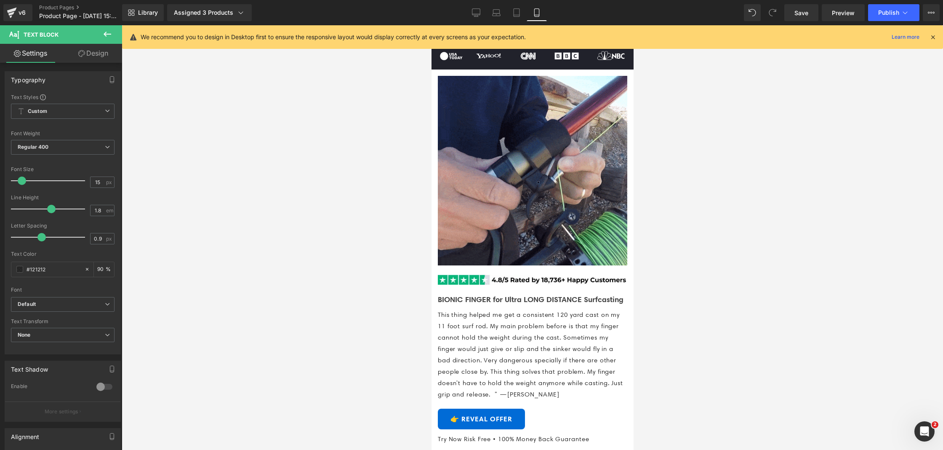
type input "16"
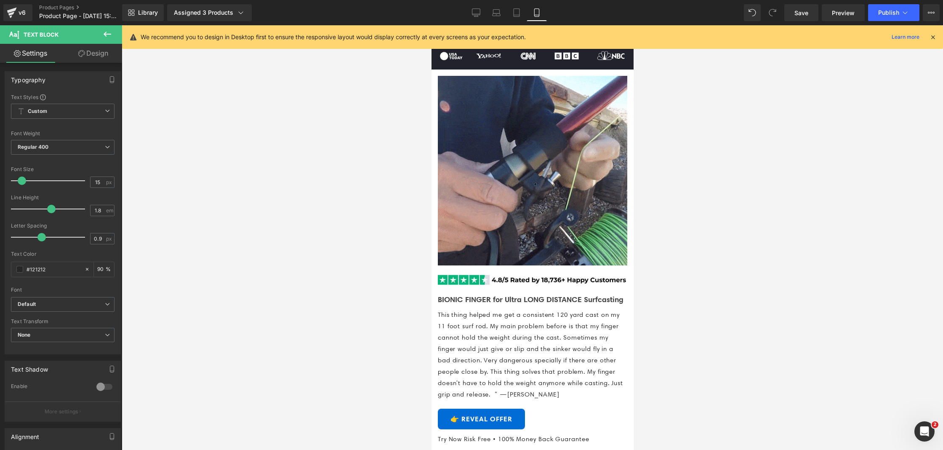
type input "0.96"
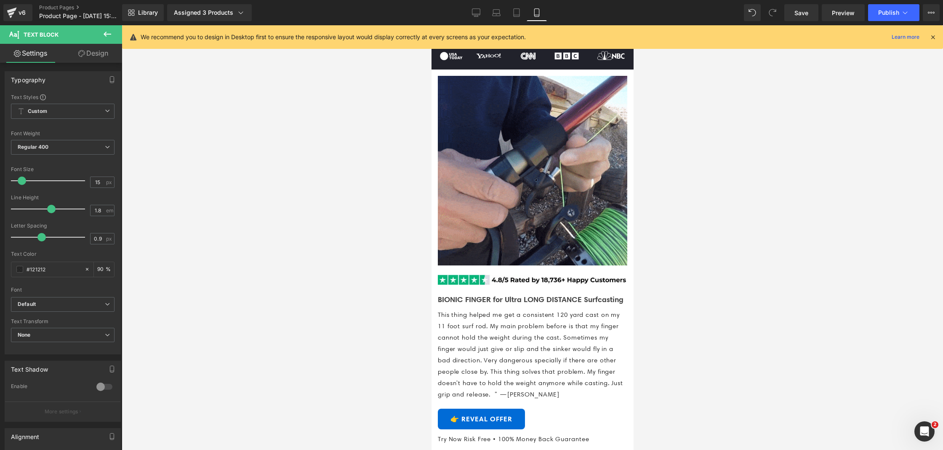
type input "90"
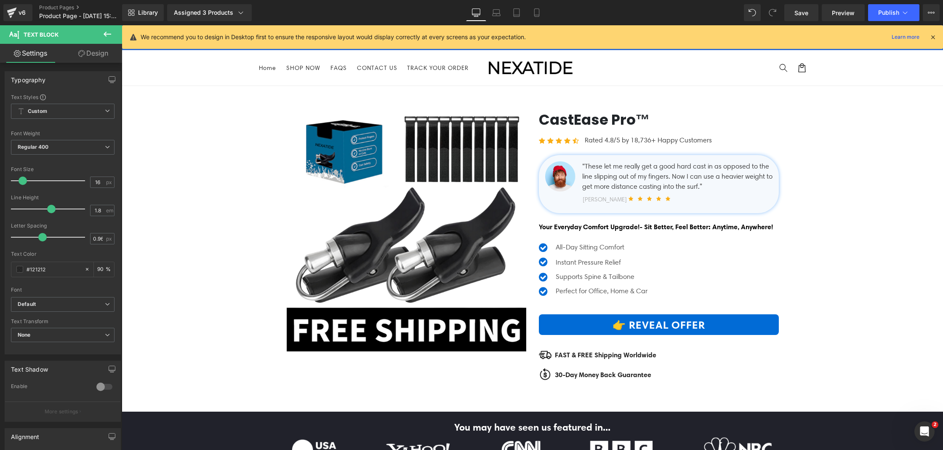
scroll to position [215, 0]
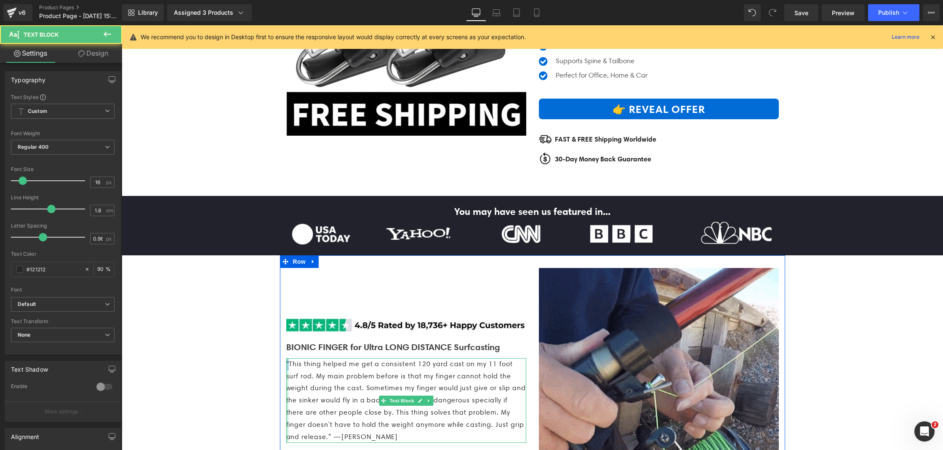
drag, startPoint x: 290, startPoint y: 388, endPoint x: 285, endPoint y: 389, distance: 5.1
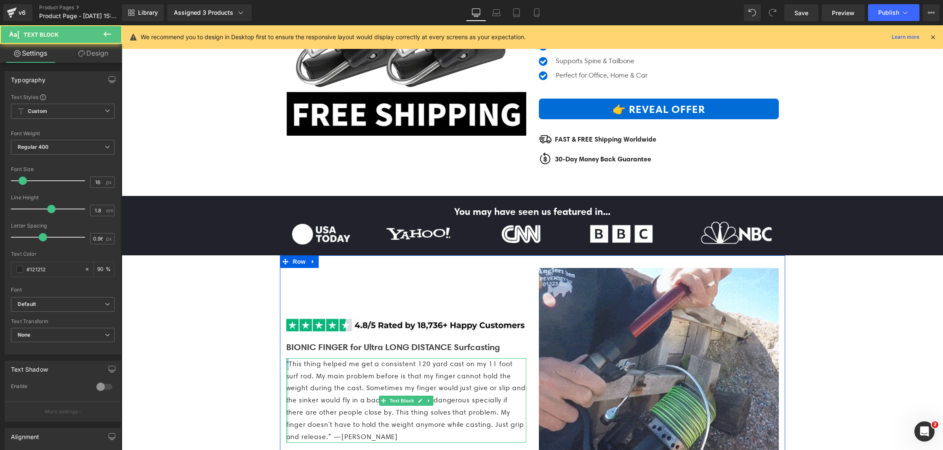
click at [285, 389] on div "Image BIONIC FINGER for Ultra LONG DISTANCE Surfcasting Text Block “This thing …" at bounding box center [406, 378] width 253 height 220
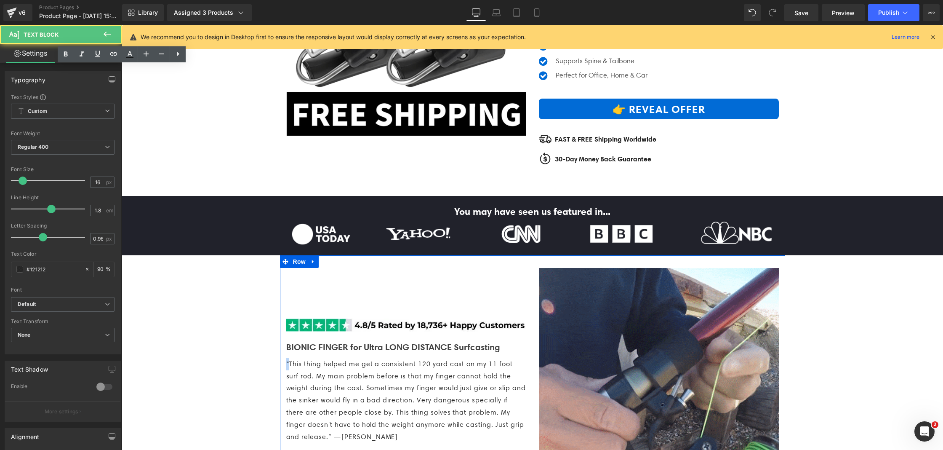
copy p "“"
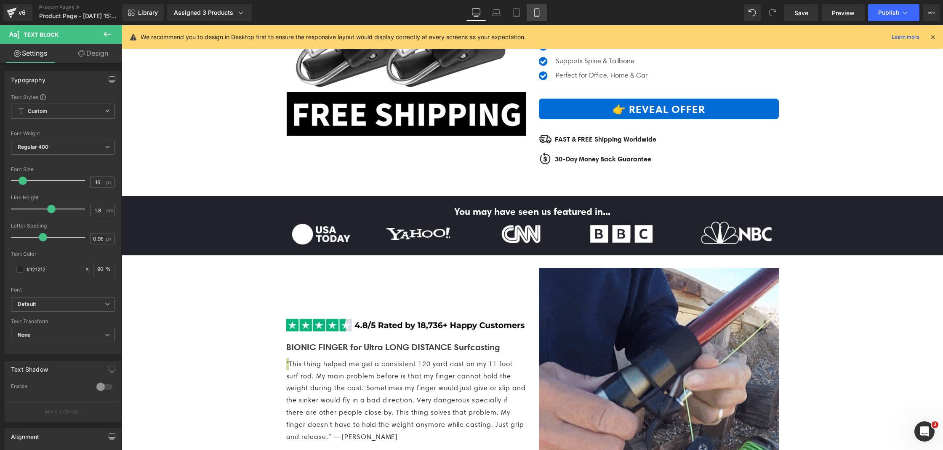
click at [534, 10] on icon at bounding box center [536, 12] width 8 height 8
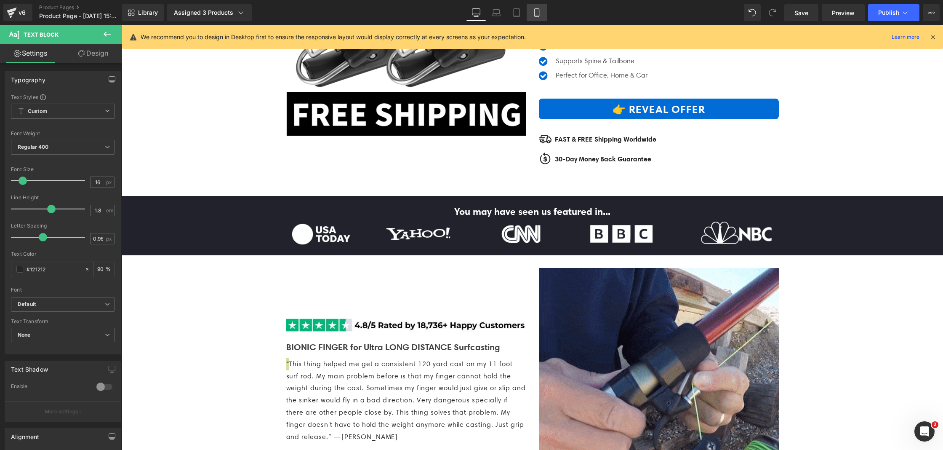
type input "15"
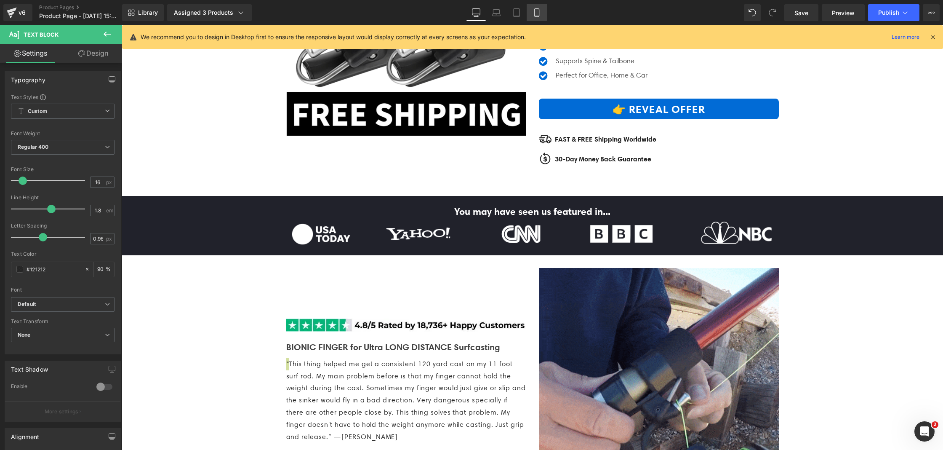
type input "0.9"
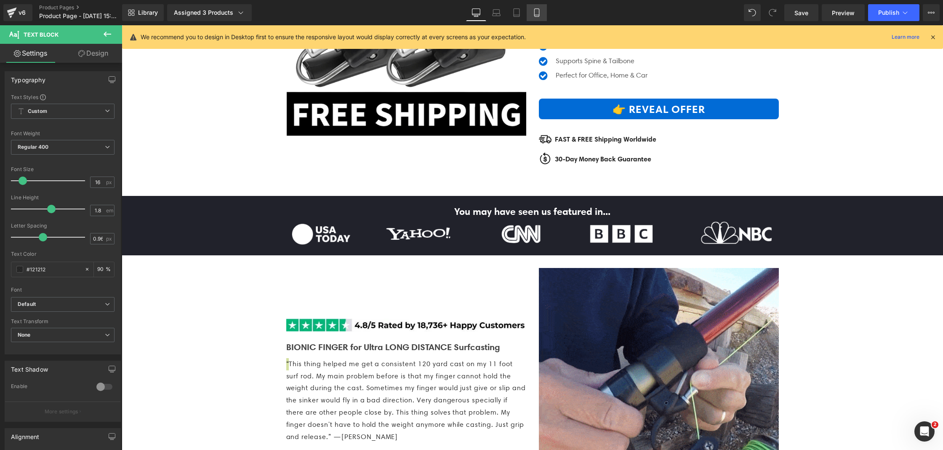
type input "90"
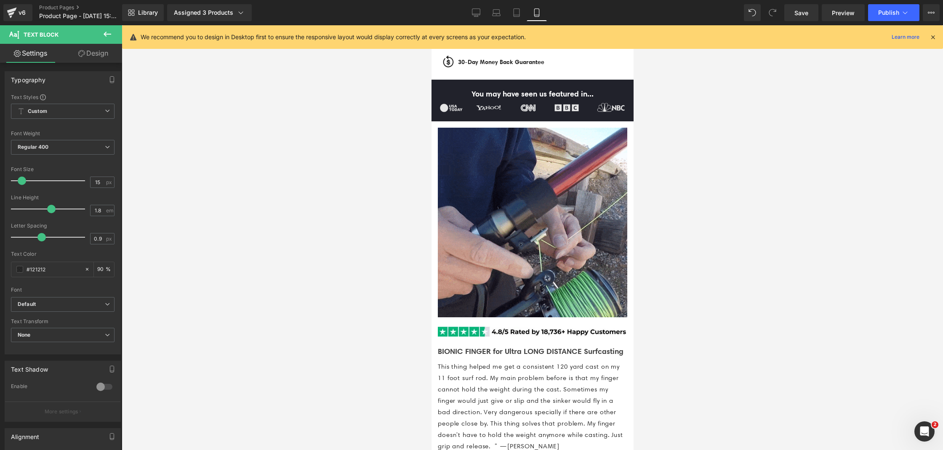
scroll to position [519, 0]
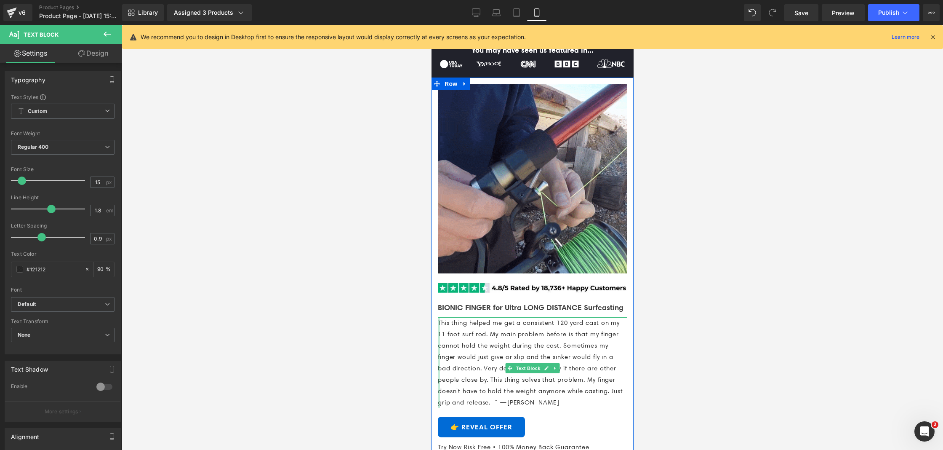
click at [438, 330] on div "This thing helped me get a consistent 120 yard cast on my 11 foot surf rod. My …" at bounding box center [531, 362] width 189 height 91
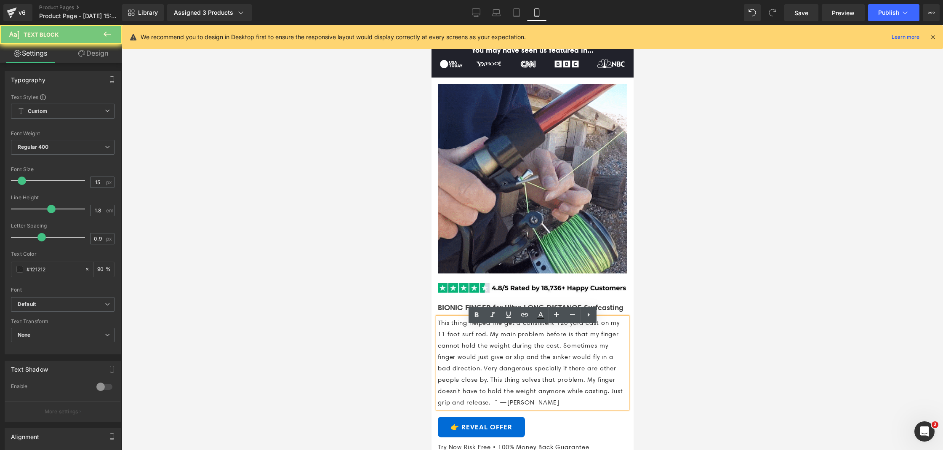
click at [438, 330] on p "This thing helped me get a consistent 120 yard cast on my 11 foot surf rod. My …" at bounding box center [531, 362] width 189 height 91
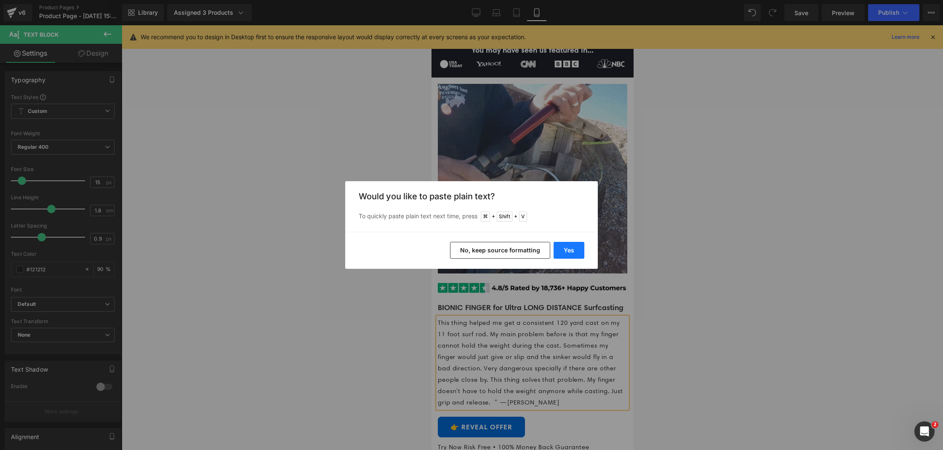
click at [572, 249] on button "Yes" at bounding box center [568, 250] width 31 height 17
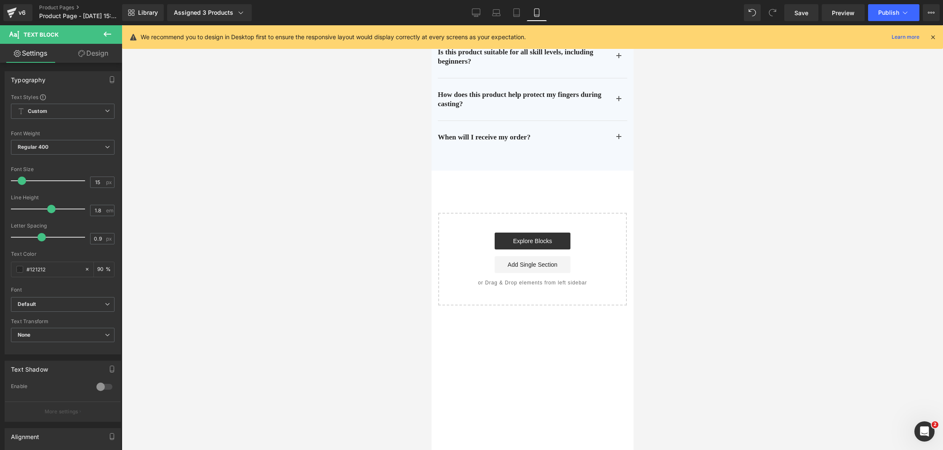
scroll to position [4794, 0]
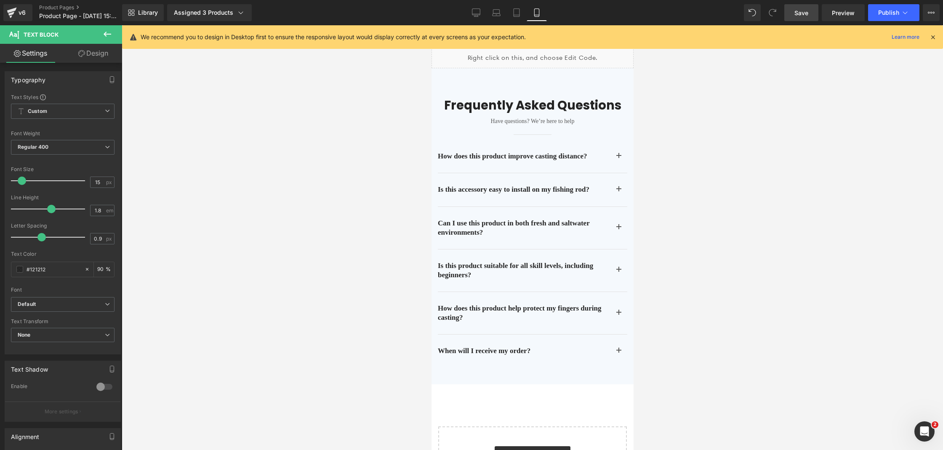
click at [791, 18] on link "Save" at bounding box center [801, 12] width 34 height 17
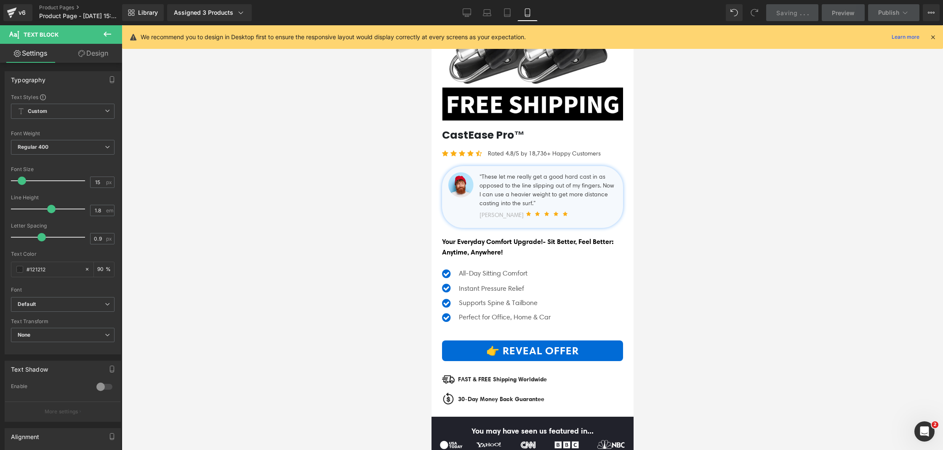
scroll to position [0, 0]
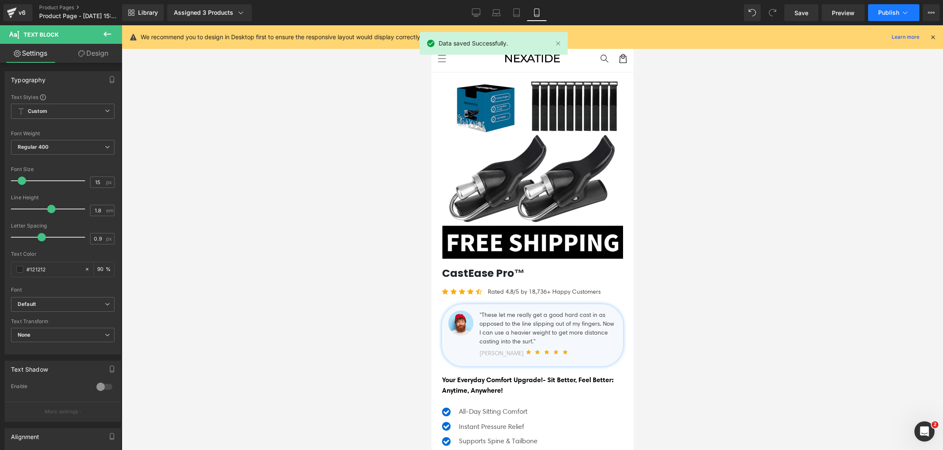
click at [886, 16] on button "Publish" at bounding box center [893, 12] width 51 height 17
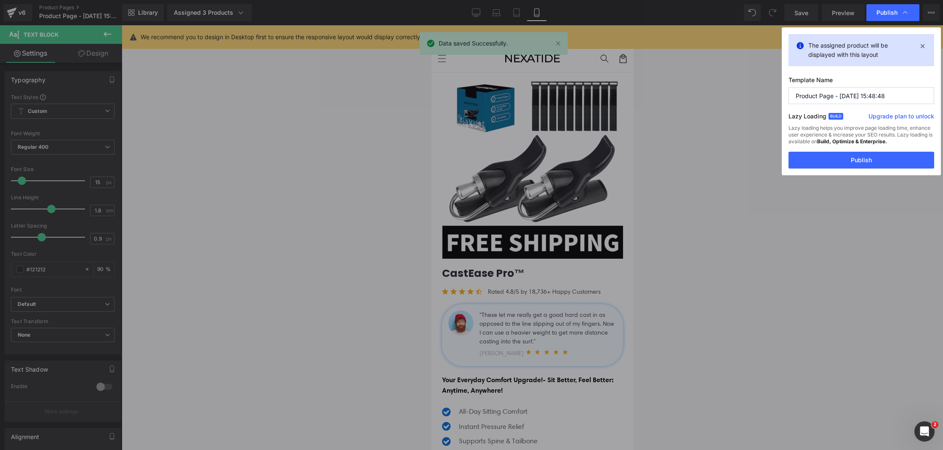
click at [853, 160] on button "Publish" at bounding box center [861, 160] width 146 height 17
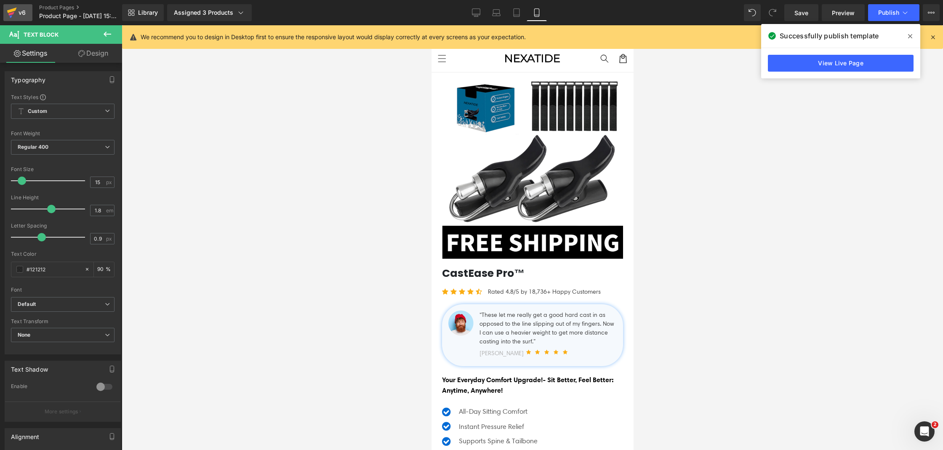
click at [6, 12] on link "v6" at bounding box center [17, 12] width 29 height 17
